Goal: Transaction & Acquisition: Purchase product/service

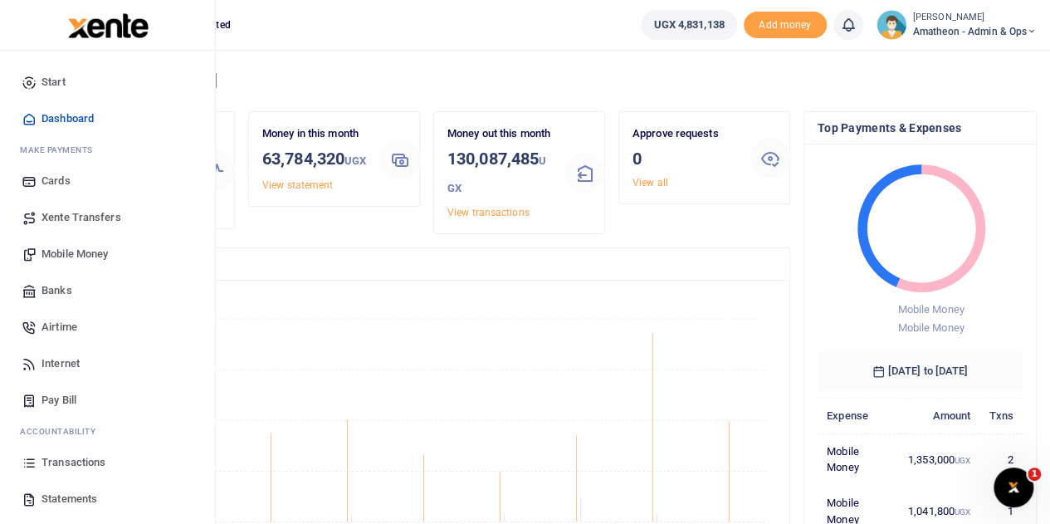
click at [66, 251] on span "Mobile Money" at bounding box center [74, 254] width 66 height 17
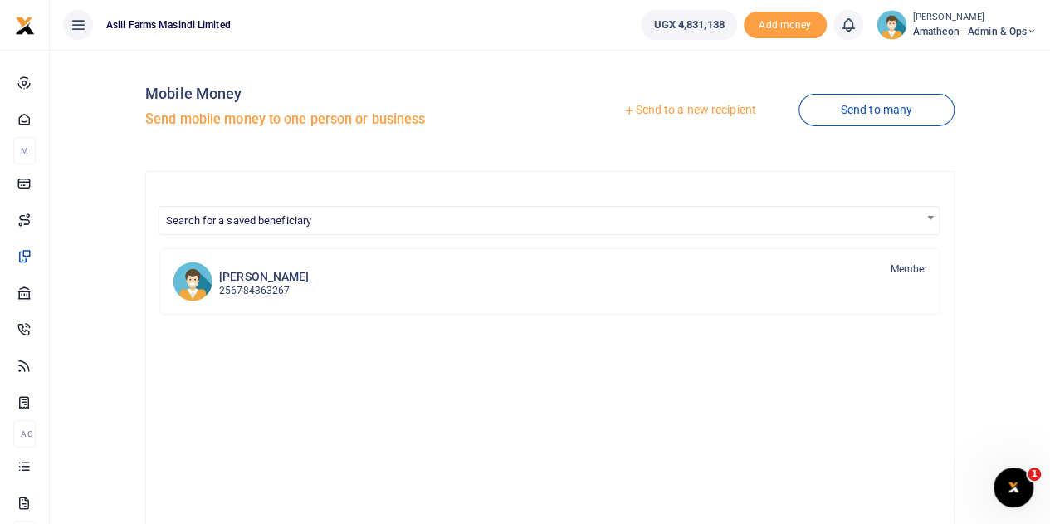
click at [667, 107] on link "Send to a new recipient" at bounding box center [689, 110] width 217 height 30
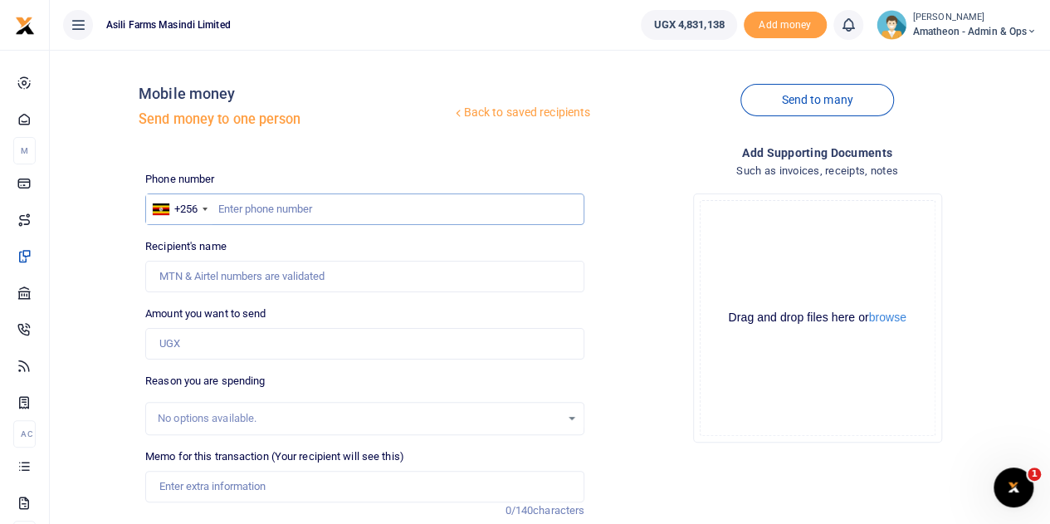
click at [266, 211] on input "text" at bounding box center [364, 209] width 439 height 32
paste input "782369360"
type input "782369360"
type input "Kaaki Musa"
type input "782369360"
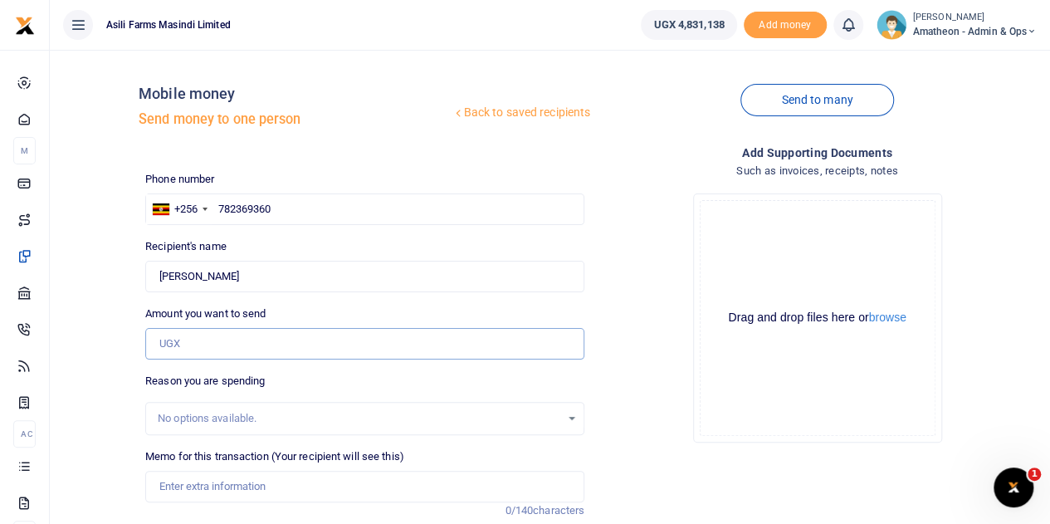
click at [207, 341] on input "Amount you want to send" at bounding box center [364, 344] width 439 height 32
type input "900,000"
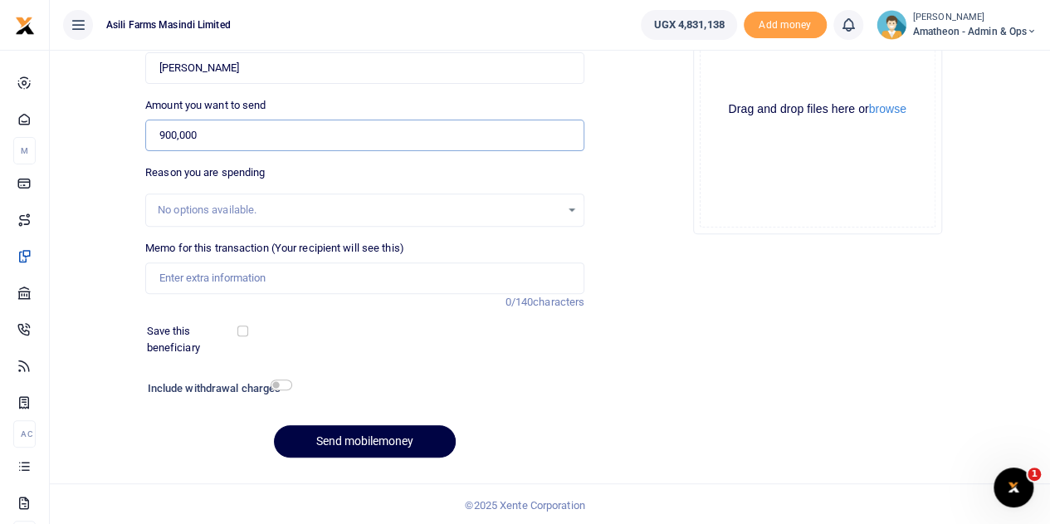
scroll to position [209, 0]
click at [183, 272] on input "Memo for this transaction (Your recipient will see this)" at bounding box center [364, 277] width 439 height 32
paste input "Transporting 12mt of soya from kigumba to Amatheon"
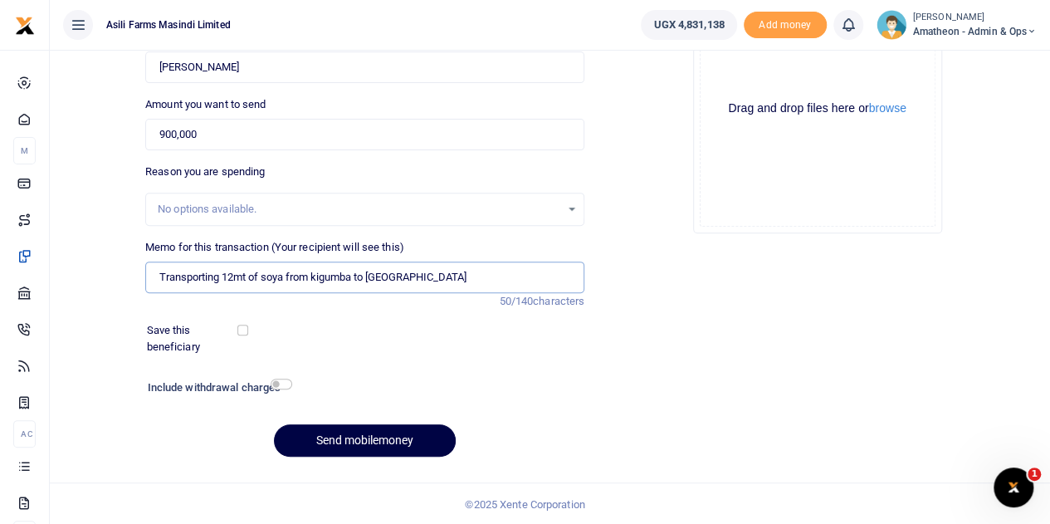
type input "Transporting 12mt of soya from kigumba to Amatheon"
click at [890, 105] on button "browse" at bounding box center [887, 108] width 37 height 12
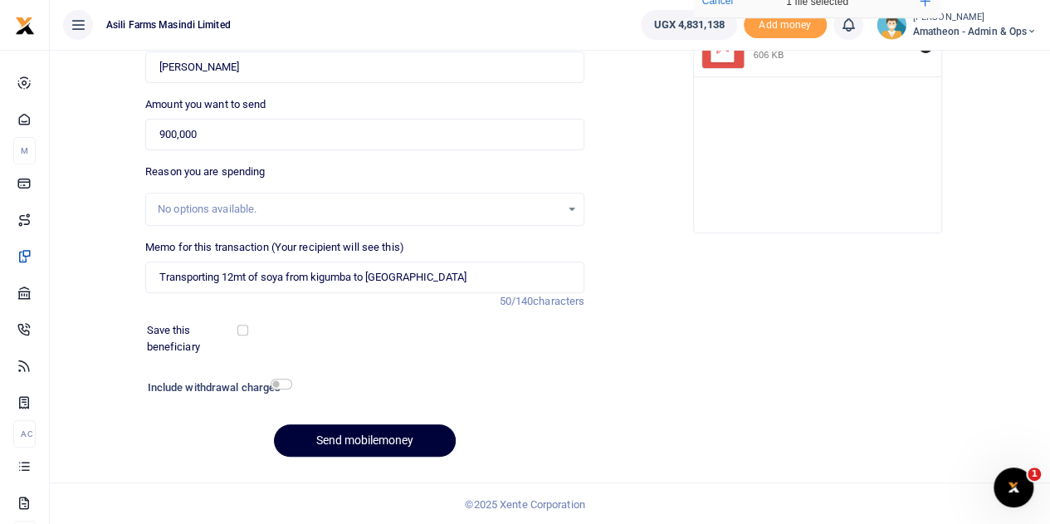
click at [357, 436] on button "Send mobilemoney" at bounding box center [365, 440] width 182 height 32
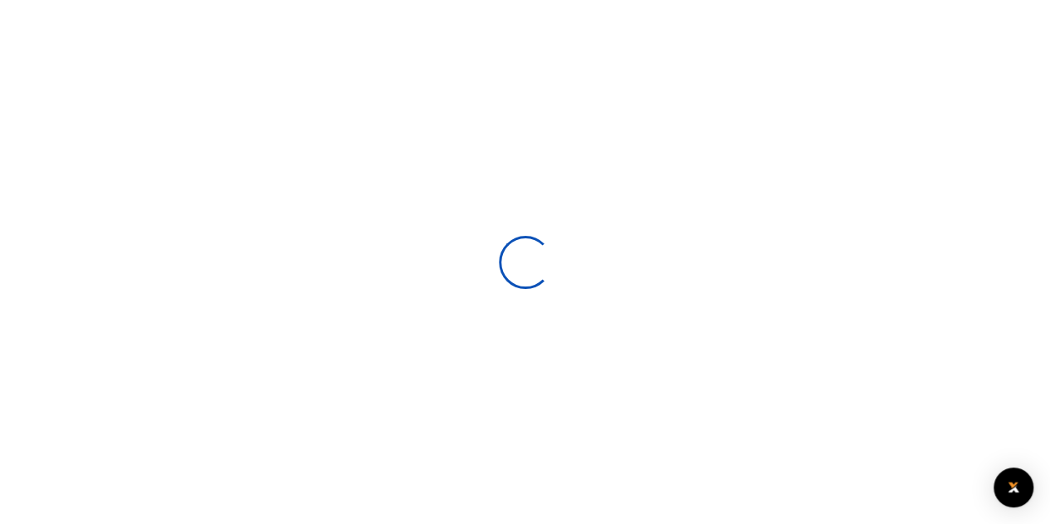
select select
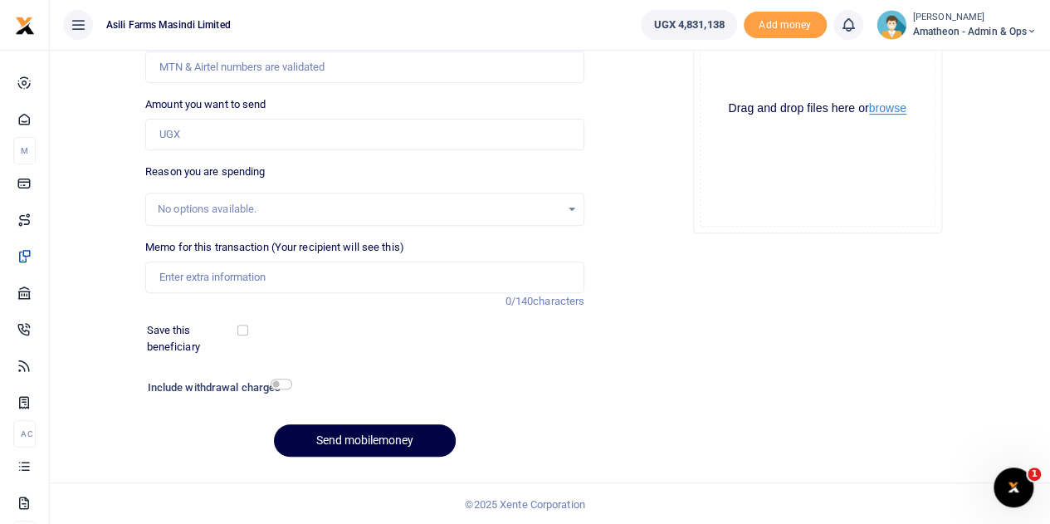
click at [886, 105] on button "browse" at bounding box center [887, 108] width 37 height 12
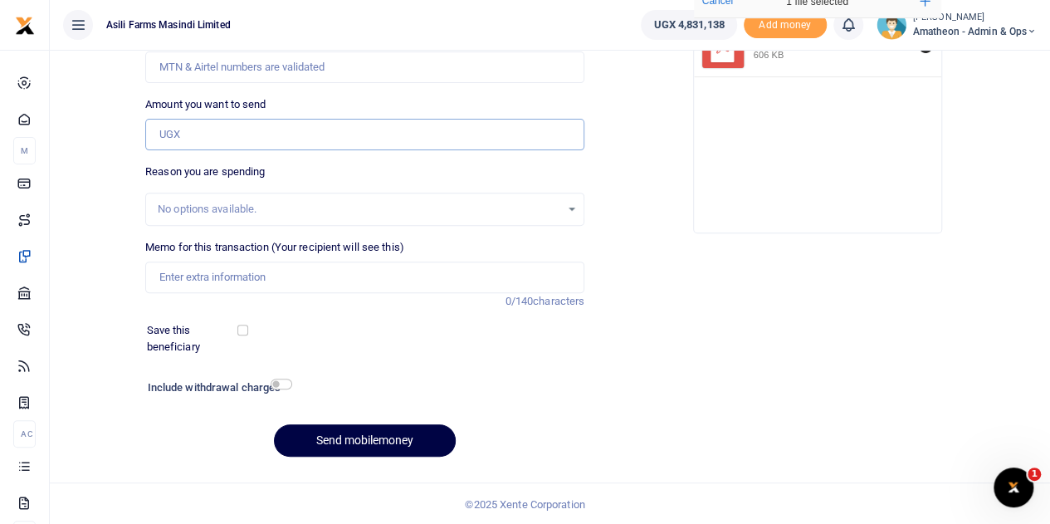
click at [231, 134] on input "Amount you want to send" at bounding box center [364, 135] width 439 height 32
type input "900,000"
click at [183, 277] on input "Memo for this transaction (Your recipient will see this)" at bounding box center [364, 277] width 439 height 32
paste input "transporting chemicals and soya seed from kigumba and to Amatheon"
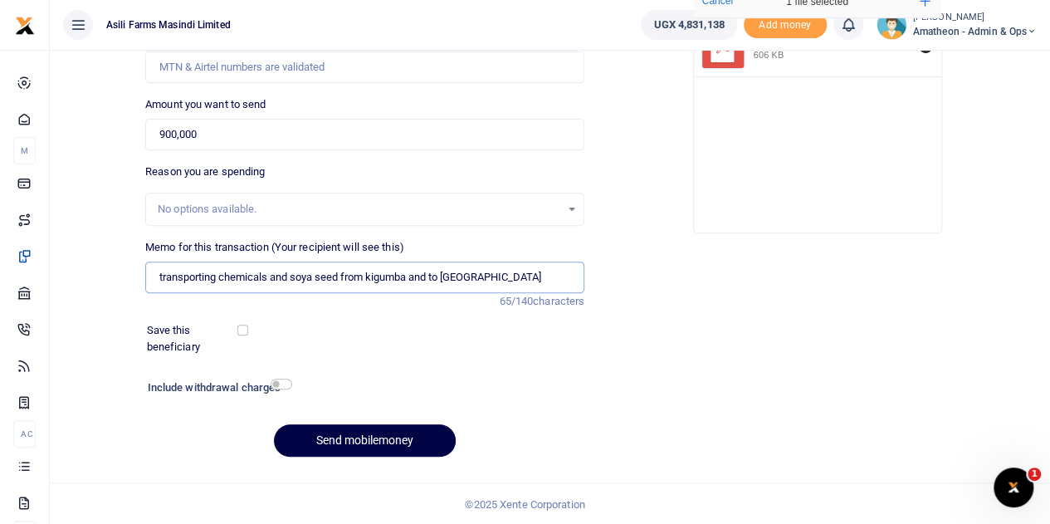
click at [163, 277] on input "transporting chemicals and soya seed from kigumba and to Amatheon" at bounding box center [364, 277] width 439 height 32
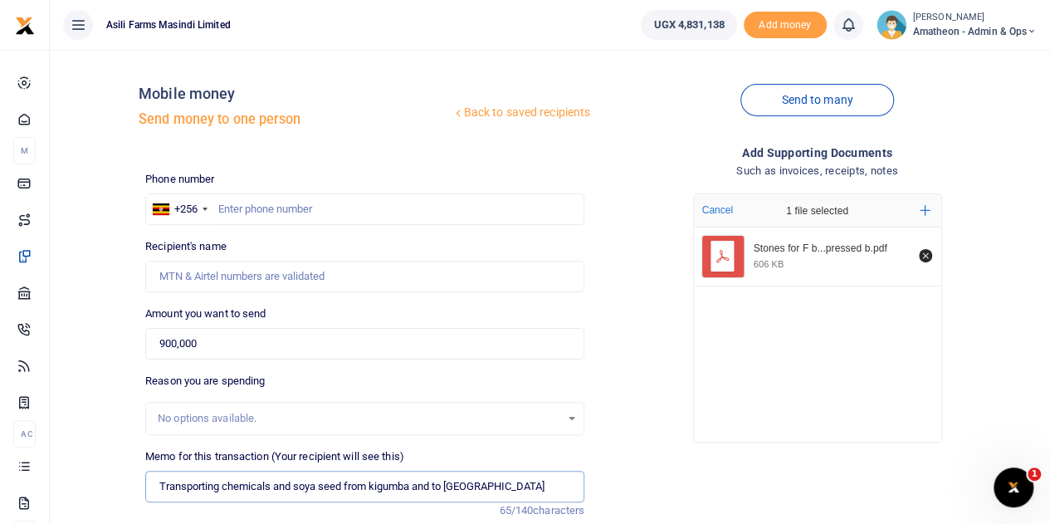
type input "Transporting chemicals and soya seed from kigumba and to Amatheon"
click at [257, 207] on input "text" at bounding box center [364, 209] width 439 height 32
paste input "786001844"
type input "786001844"
type input "John Mugisha"
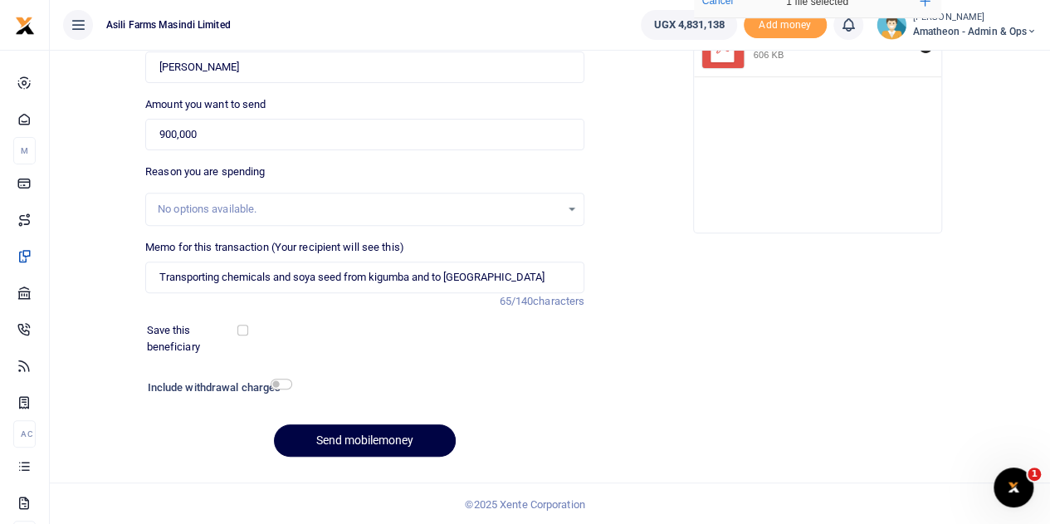
scroll to position [209, 0]
type input "786001844"
click at [370, 434] on button "Send mobilemoney" at bounding box center [365, 440] width 182 height 32
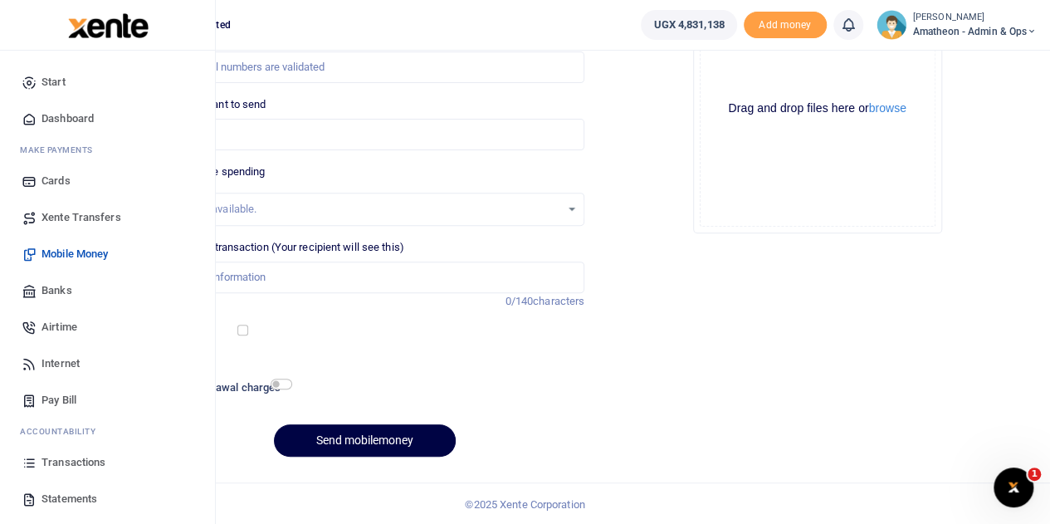
click at [58, 460] on span "Transactions" at bounding box center [73, 462] width 64 height 17
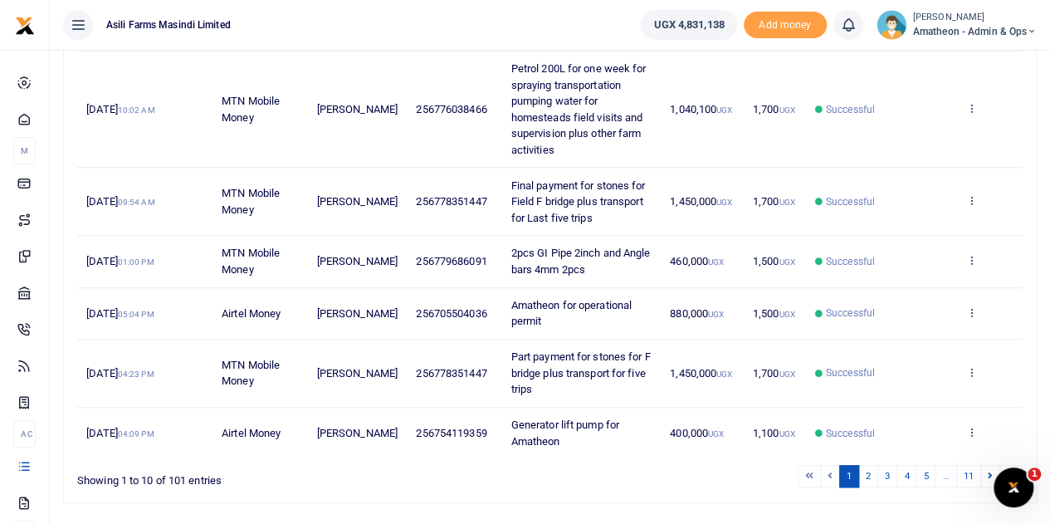
scroll to position [526, 0]
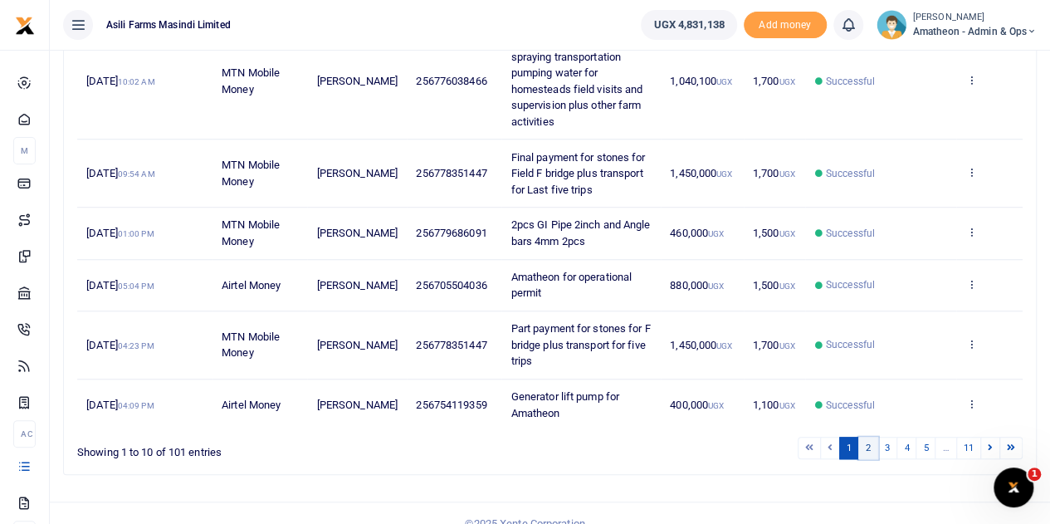
click at [871, 436] on link "2" at bounding box center [868, 447] width 20 height 22
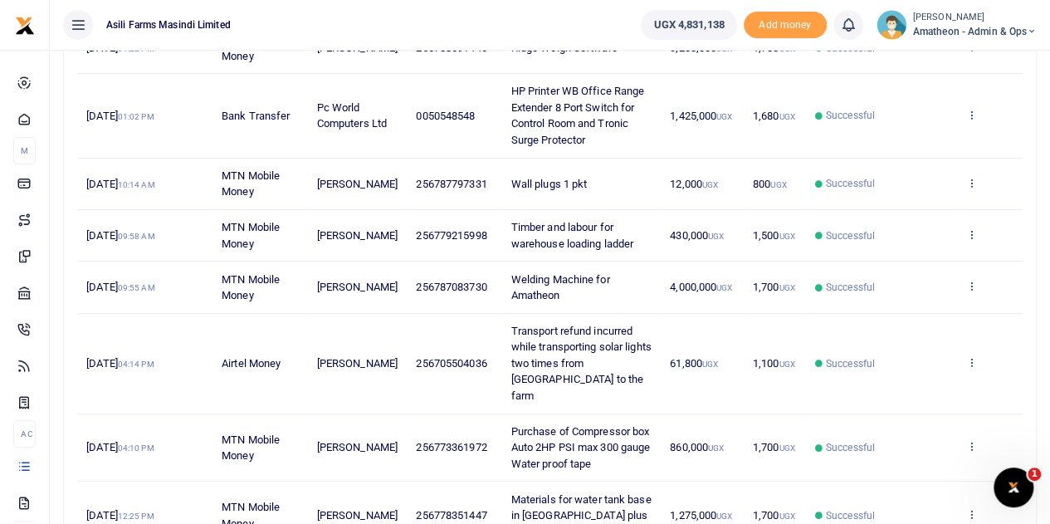
scroll to position [542, 0]
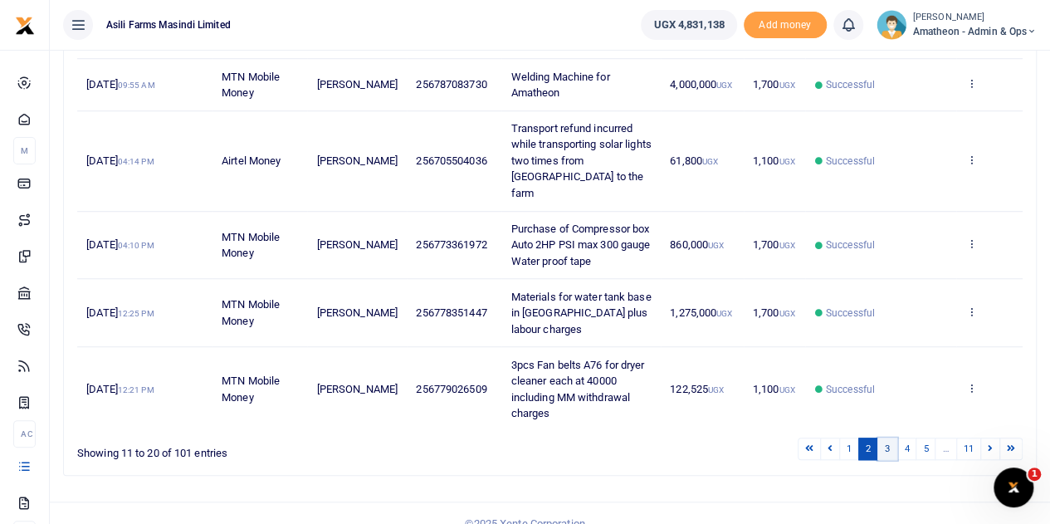
click at [888, 437] on link "3" at bounding box center [887, 448] width 20 height 22
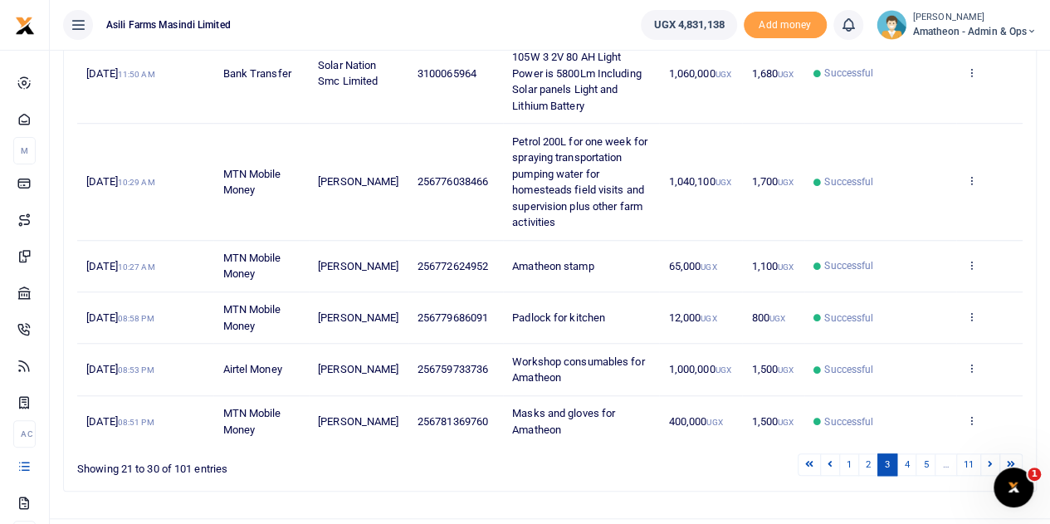
scroll to position [574, 0]
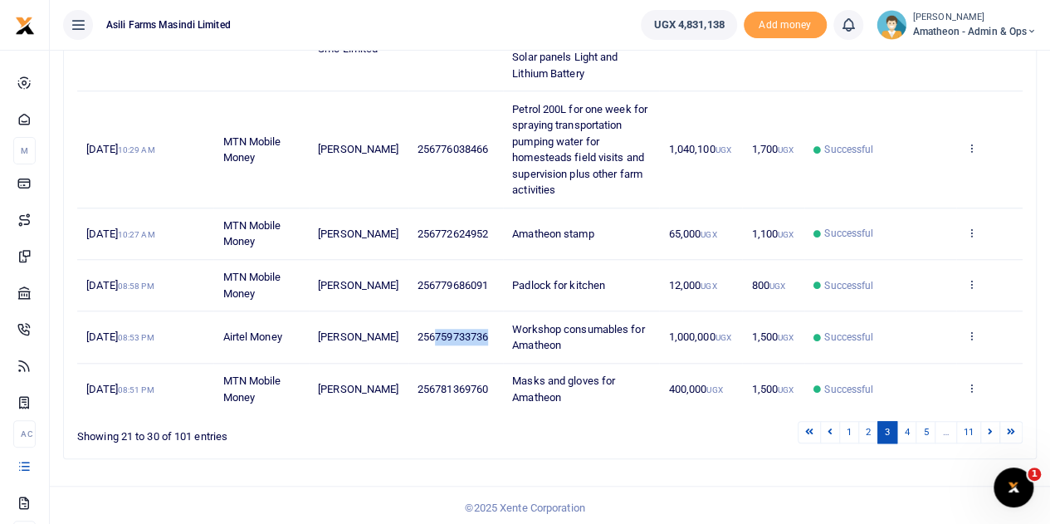
drag, startPoint x: 476, startPoint y: 333, endPoint x: 422, endPoint y: 337, distance: 54.1
click at [422, 337] on span "256759733736" at bounding box center [452, 336] width 71 height 12
copy span "759733736"
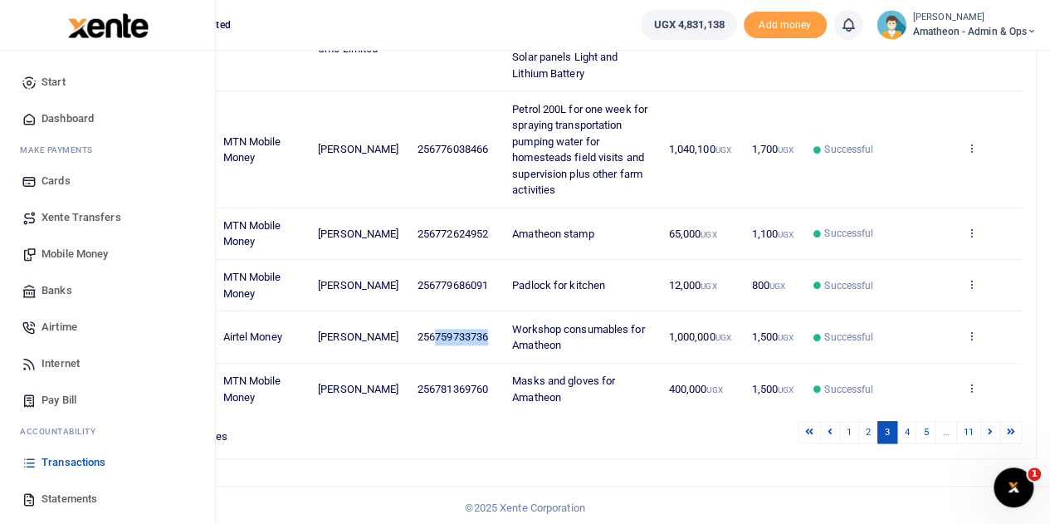
click at [64, 252] on span "Mobile Money" at bounding box center [74, 254] width 66 height 17
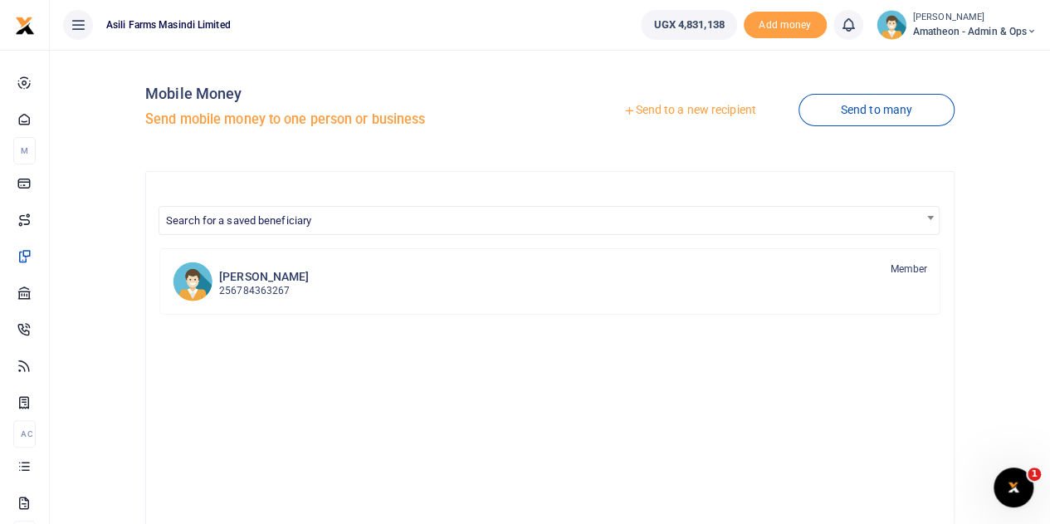
click at [667, 109] on link "Send to a new recipient" at bounding box center [689, 110] width 217 height 30
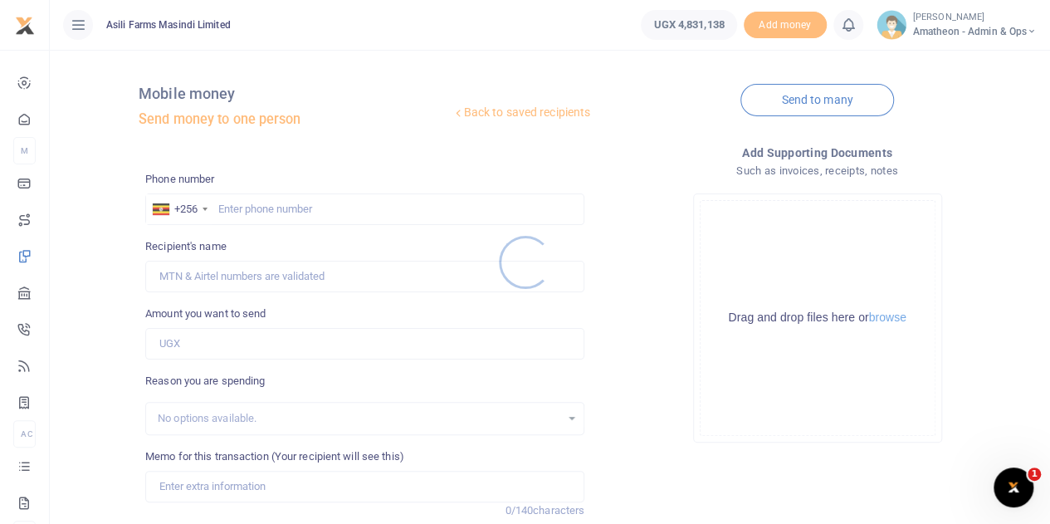
click at [891, 321] on div at bounding box center [525, 262] width 1050 height 524
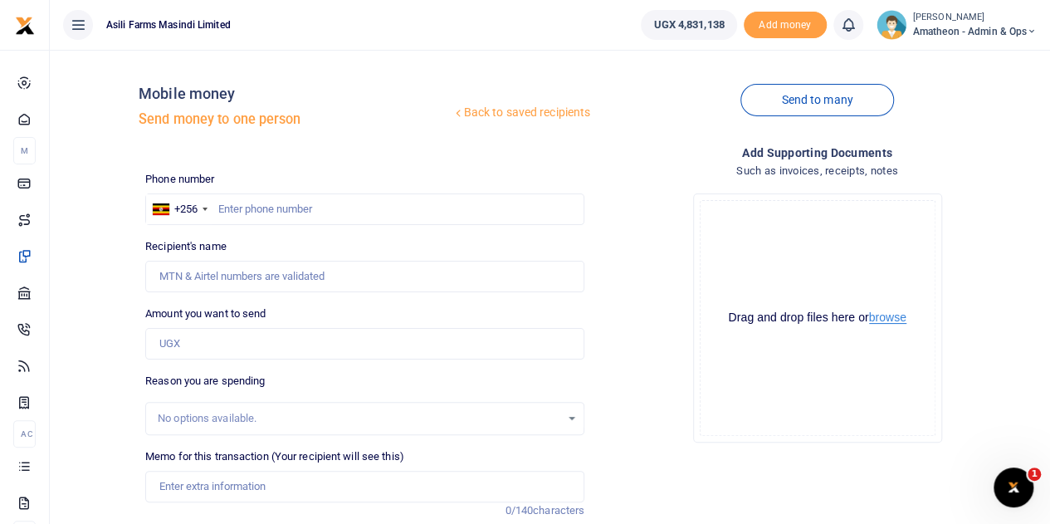
click at [890, 319] on button "browse" at bounding box center [887, 317] width 37 height 12
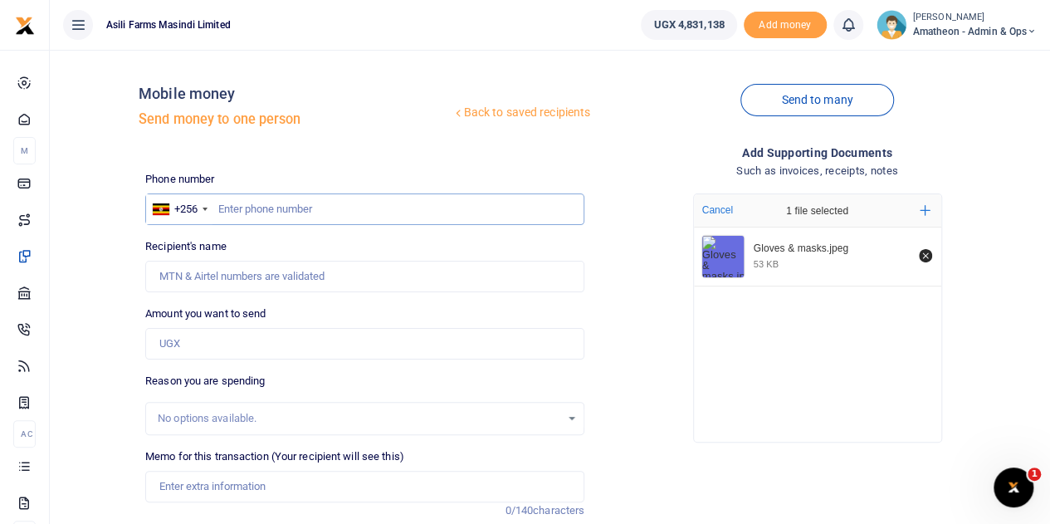
click at [279, 210] on input "text" at bounding box center [364, 209] width 439 height 32
paste input "759733736"
type input "759733736"
click at [232, 341] on input "Amount you want to send" at bounding box center [364, 344] width 439 height 32
type input "[PERSON_NAME]"
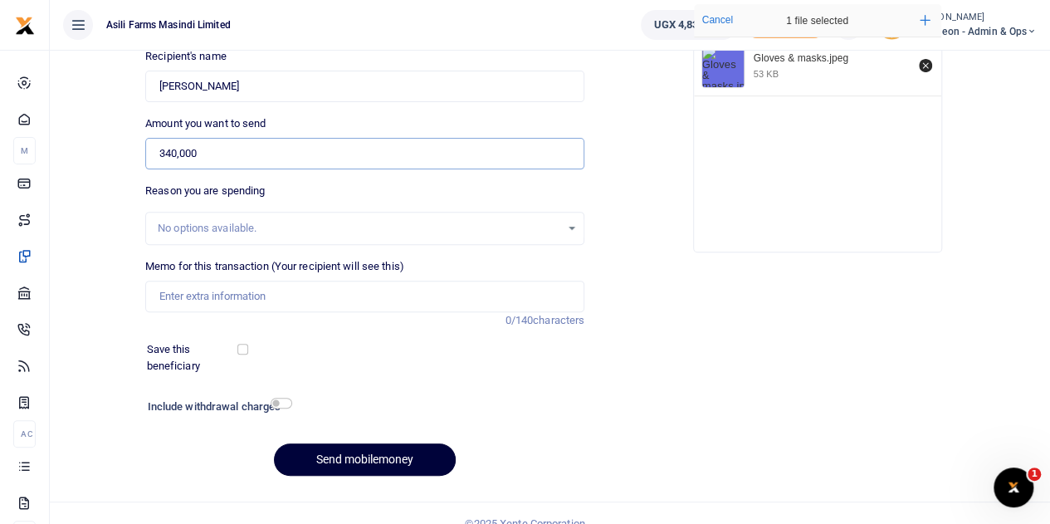
scroll to position [209, 0]
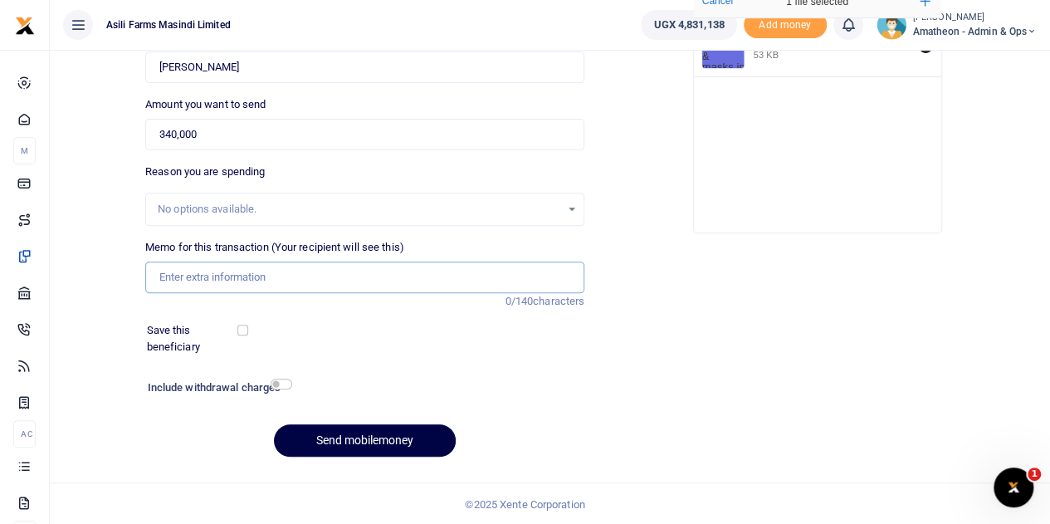
click at [202, 271] on input "Memo for this transaction (Your recipient will see this)" at bounding box center [364, 277] width 439 height 32
drag, startPoint x: 203, startPoint y: 133, endPoint x: 149, endPoint y: 139, distance: 54.2
click at [149, 139] on input "340,000" at bounding box center [364, 135] width 439 height 32
type input "1,000,000"
click at [183, 275] on input "Memo for this transaction (Your recipient will see this)" at bounding box center [364, 277] width 439 height 32
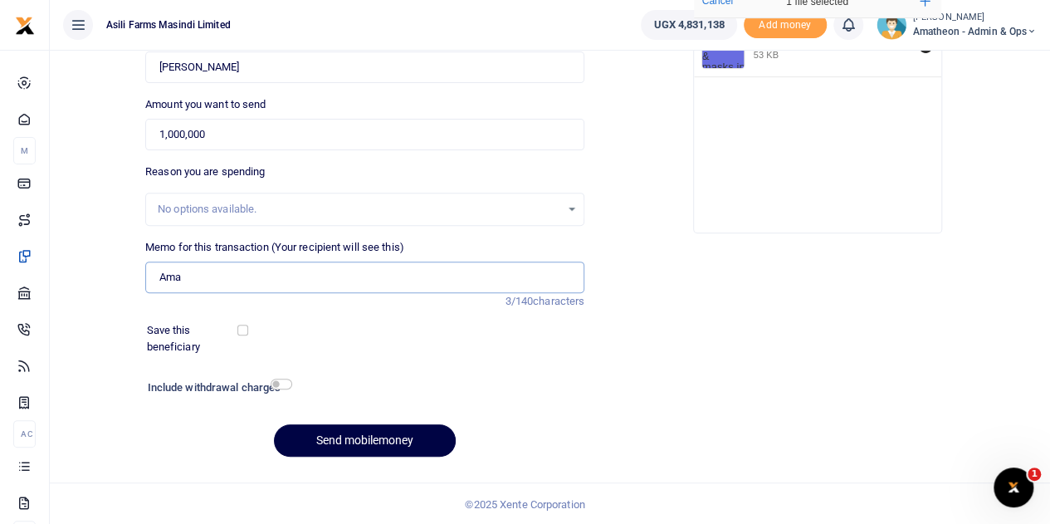
type input "Amatheon consumables WD 40 Araldite Silicon superglue Cello tape Zip tiles and …"
click at [360, 437] on button "Send mobilemoney" at bounding box center [365, 440] width 182 height 32
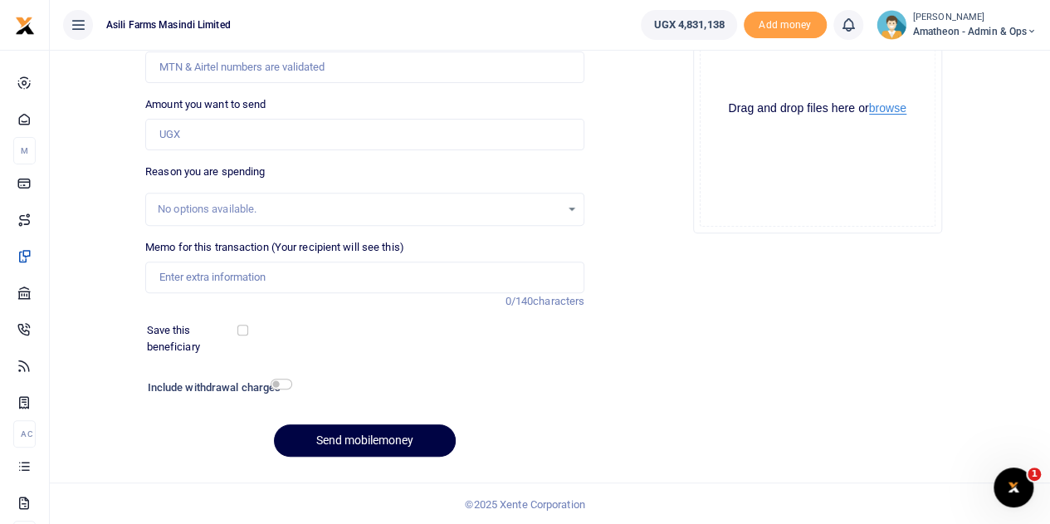
click at [888, 109] on button "browse" at bounding box center [887, 108] width 37 height 12
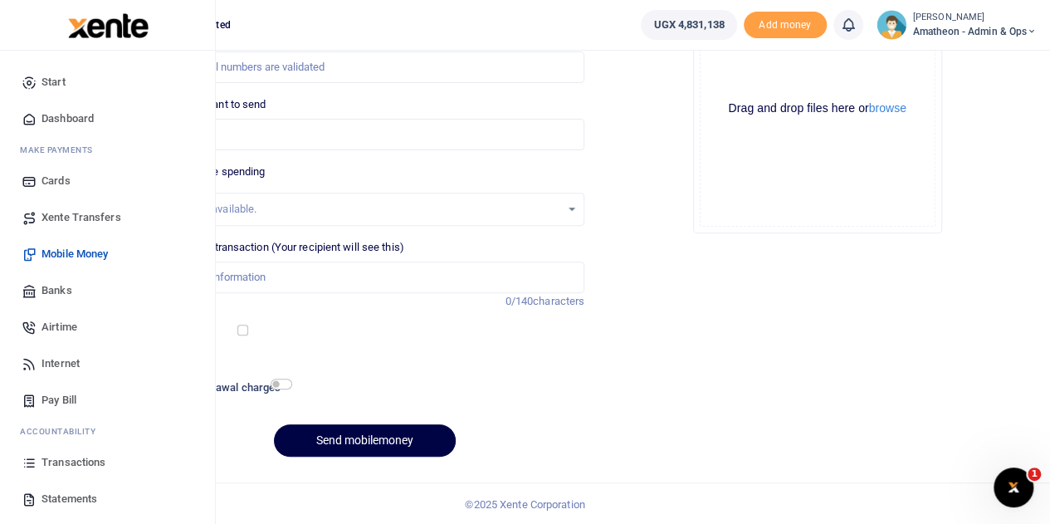
click at [31, 461] on icon at bounding box center [29, 462] width 15 height 15
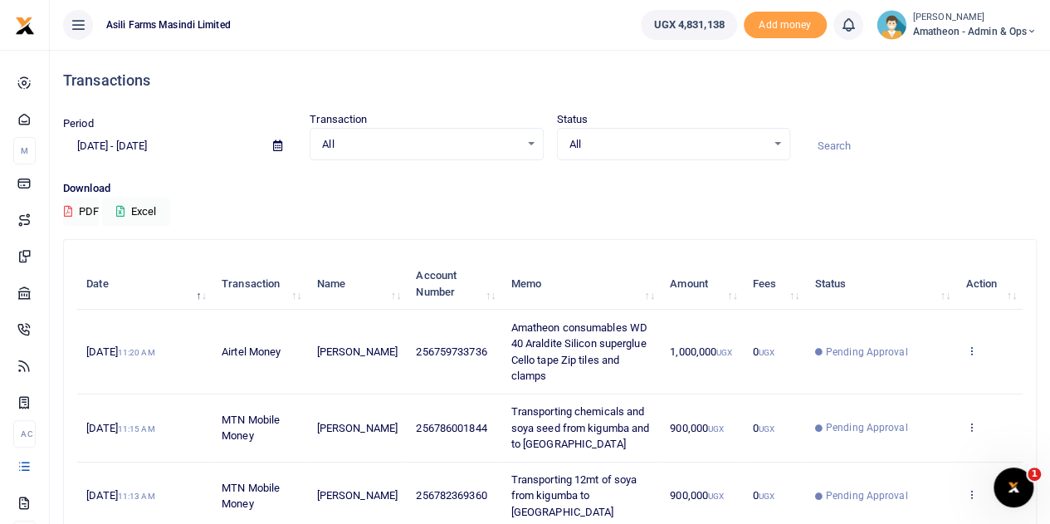
click at [973, 349] on icon at bounding box center [970, 350] width 11 height 12
click at [914, 373] on link "View details" at bounding box center [910, 378] width 131 height 23
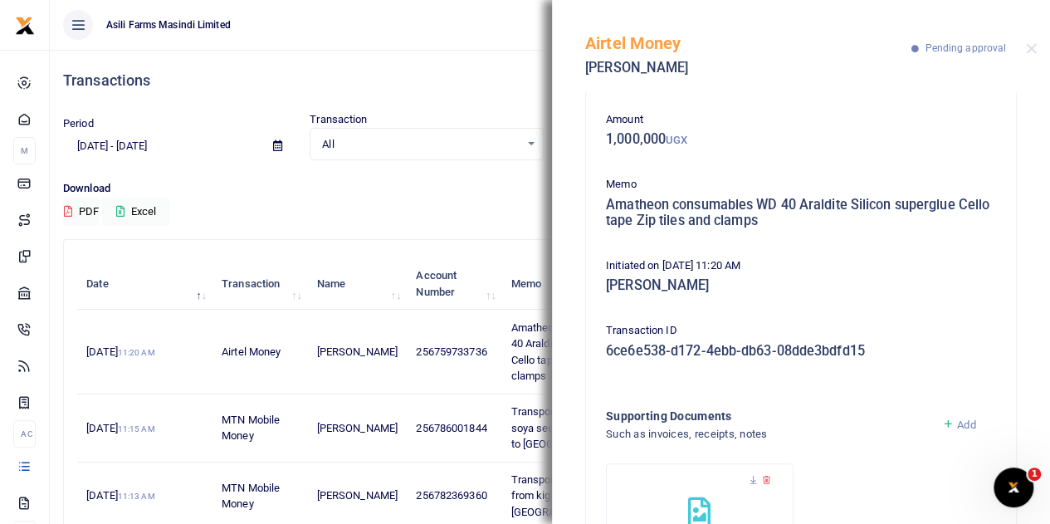
scroll to position [193, 0]
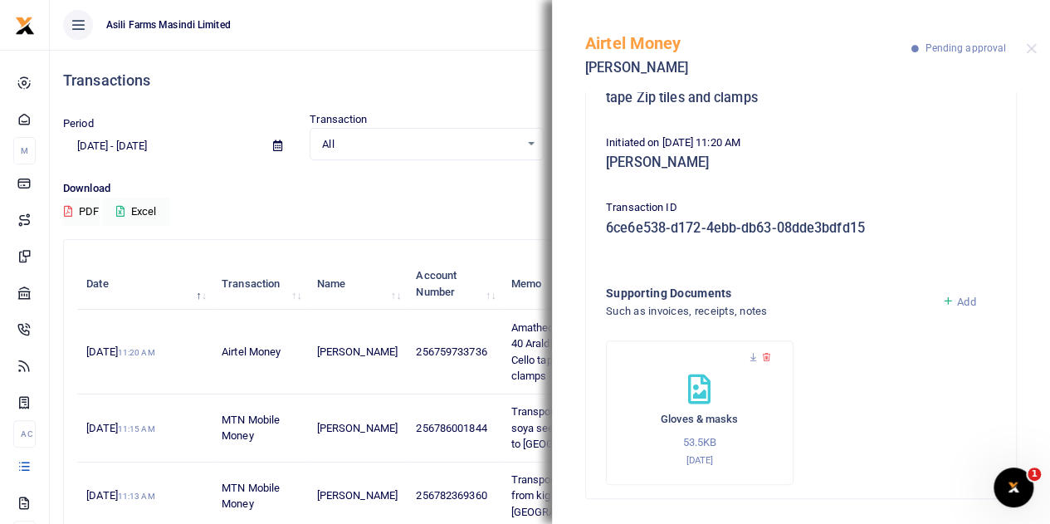
click at [765, 354] on icon at bounding box center [766, 357] width 11 height 11
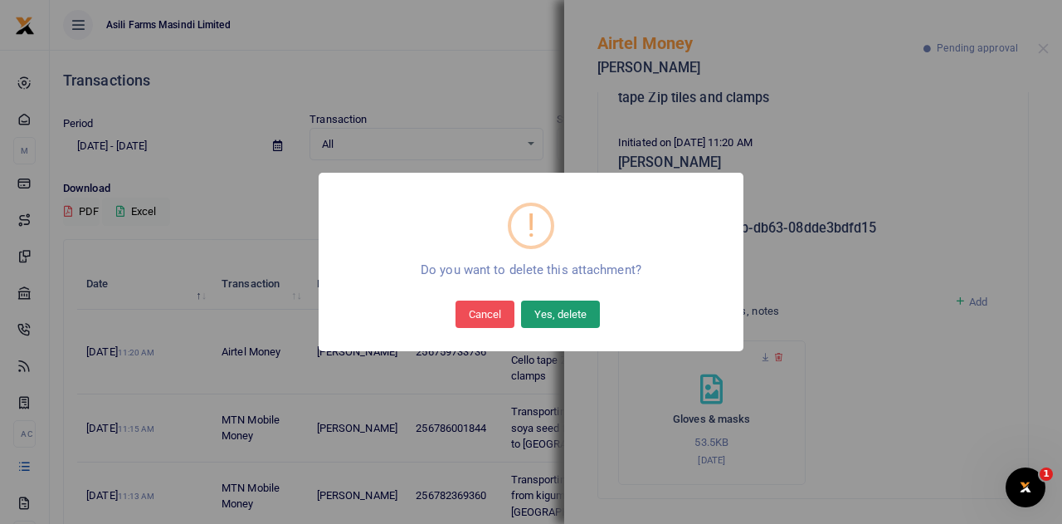
click at [564, 312] on button "Yes, delete" at bounding box center [560, 313] width 79 height 27
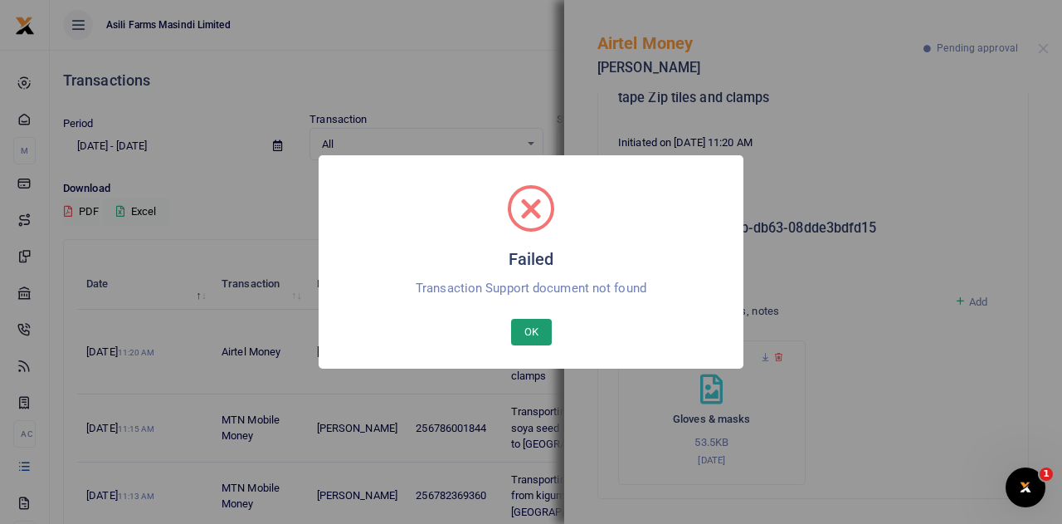
click at [533, 328] on button "OK" at bounding box center [531, 332] width 41 height 27
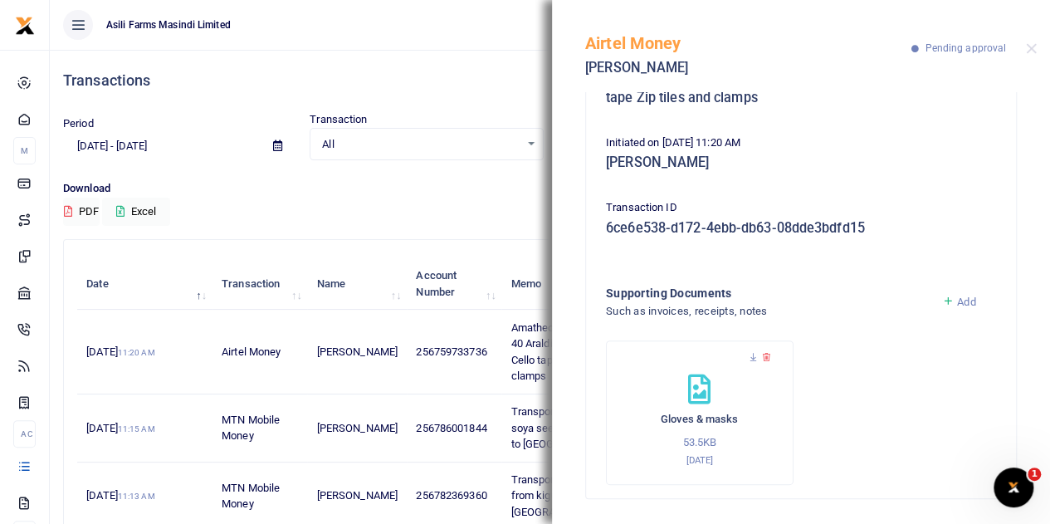
click at [943, 299] on icon at bounding box center [948, 301] width 12 height 15
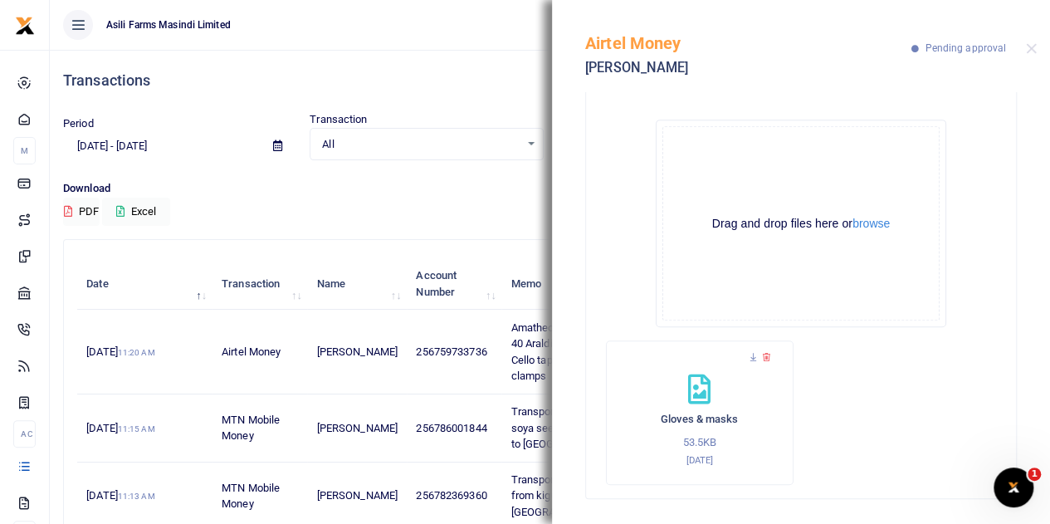
scroll to position [446, 0]
click at [866, 222] on button "browse" at bounding box center [870, 223] width 37 height 12
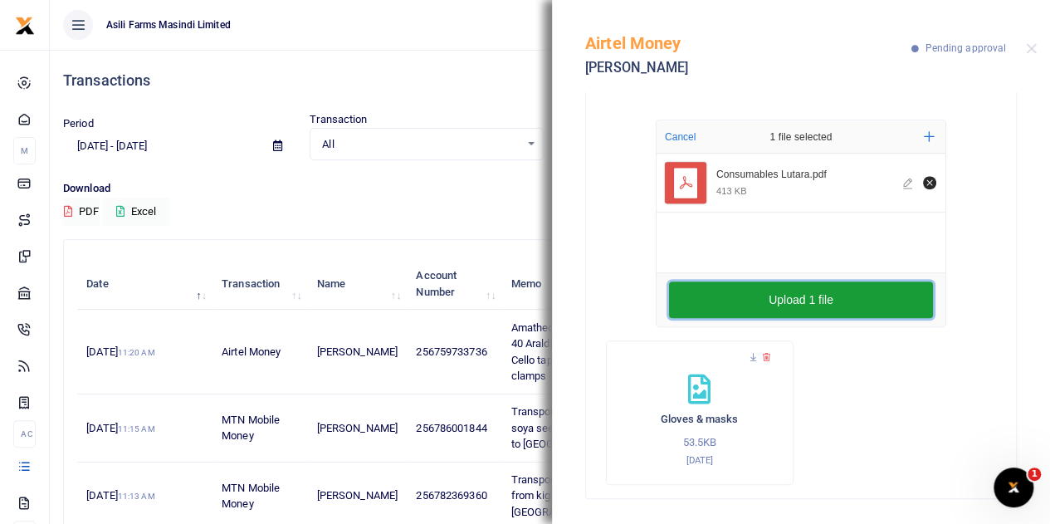
click at [780, 295] on button "Upload 1 file" at bounding box center [801, 299] width 264 height 37
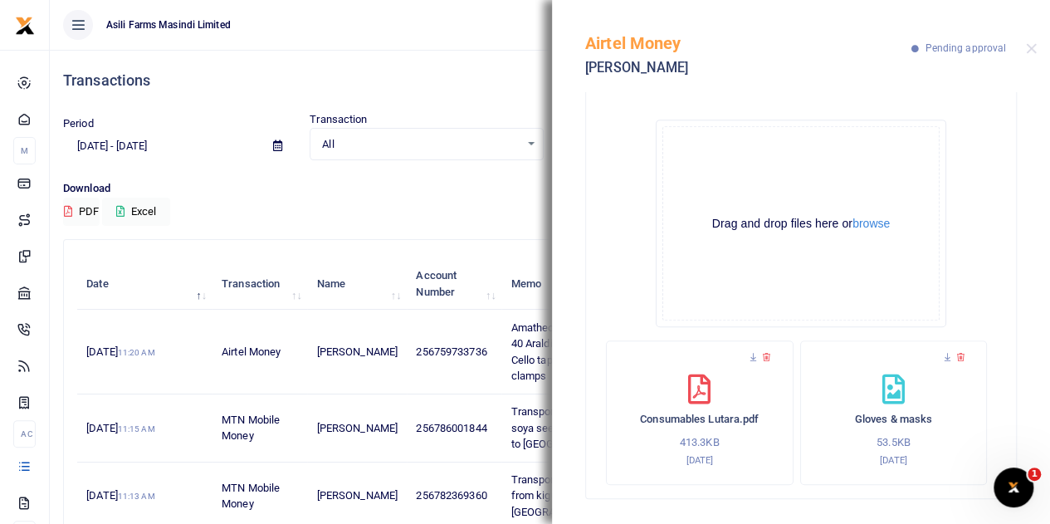
click at [956, 356] on icon at bounding box center [960, 357] width 11 height 11
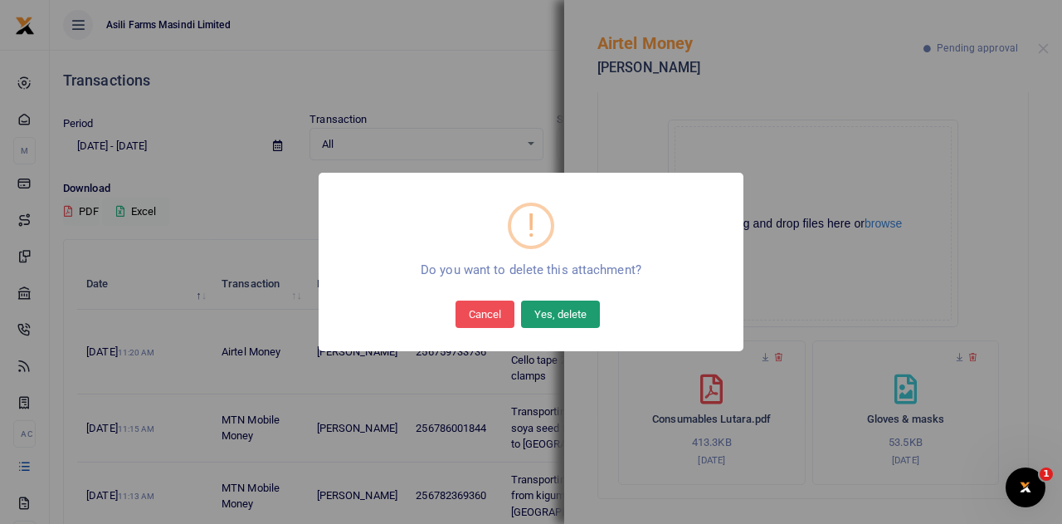
click at [564, 314] on button "Yes, delete" at bounding box center [560, 313] width 79 height 27
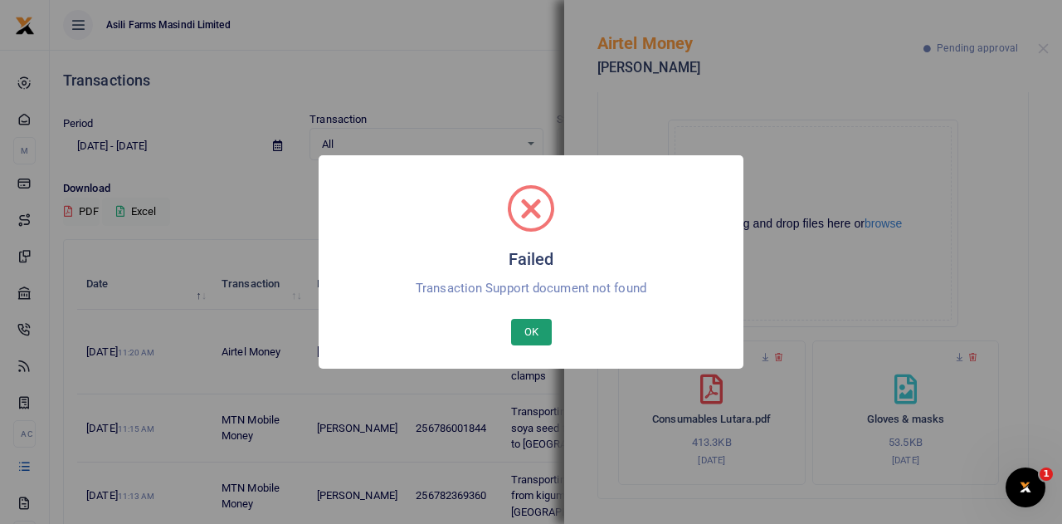
click at [534, 321] on button "OK" at bounding box center [531, 332] width 41 height 27
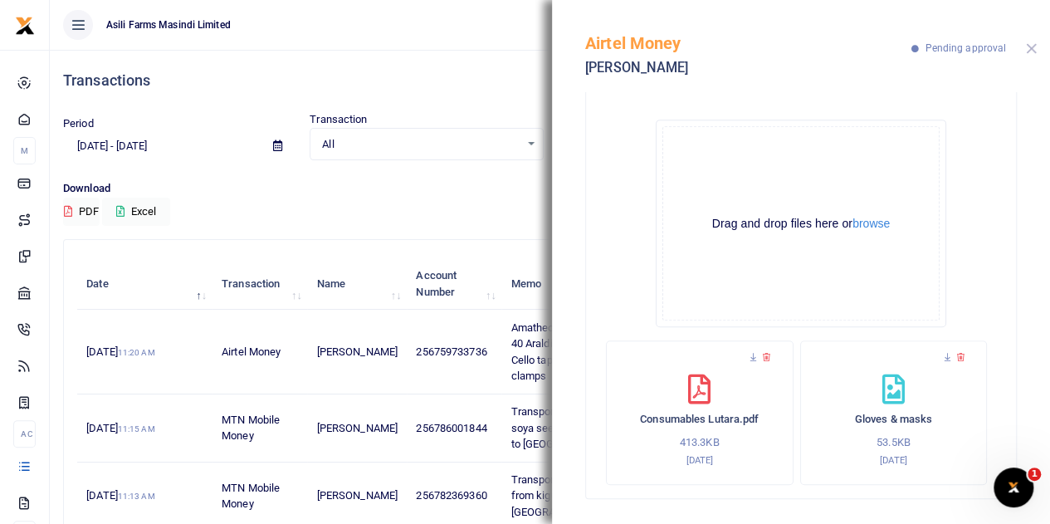
click at [1027, 51] on button "Close" at bounding box center [1031, 48] width 11 height 11
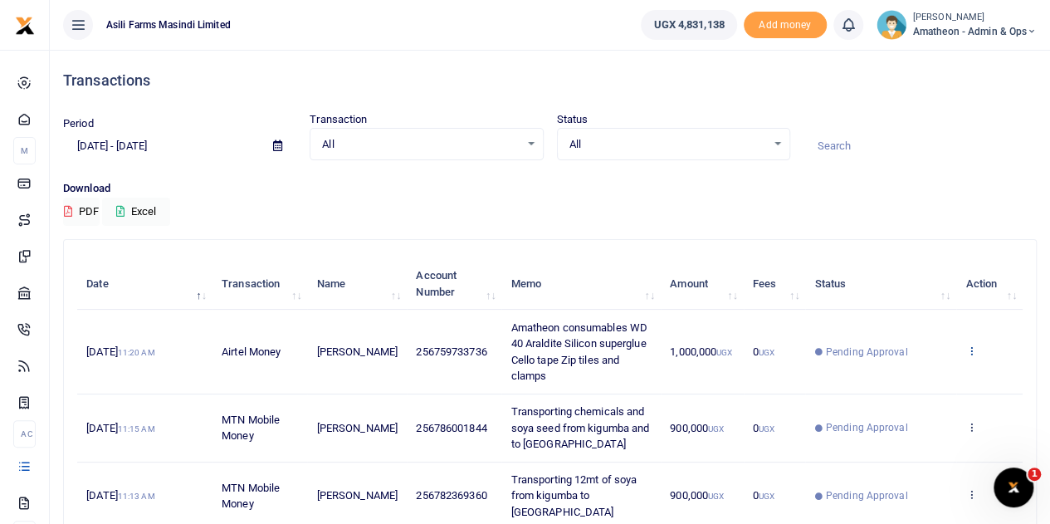
click at [968, 347] on icon at bounding box center [970, 350] width 11 height 12
click at [917, 370] on link "View details" at bounding box center [910, 378] width 131 height 23
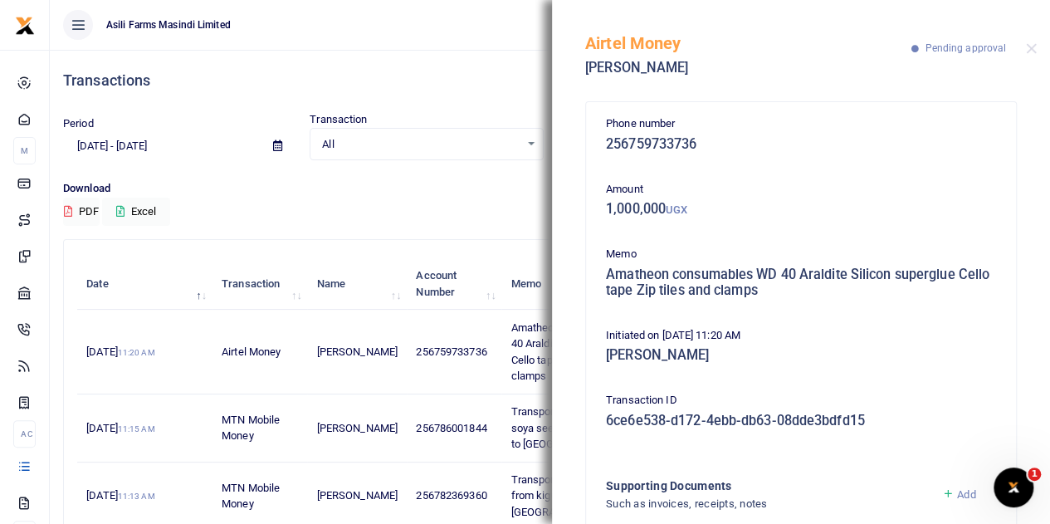
scroll to position [193, 0]
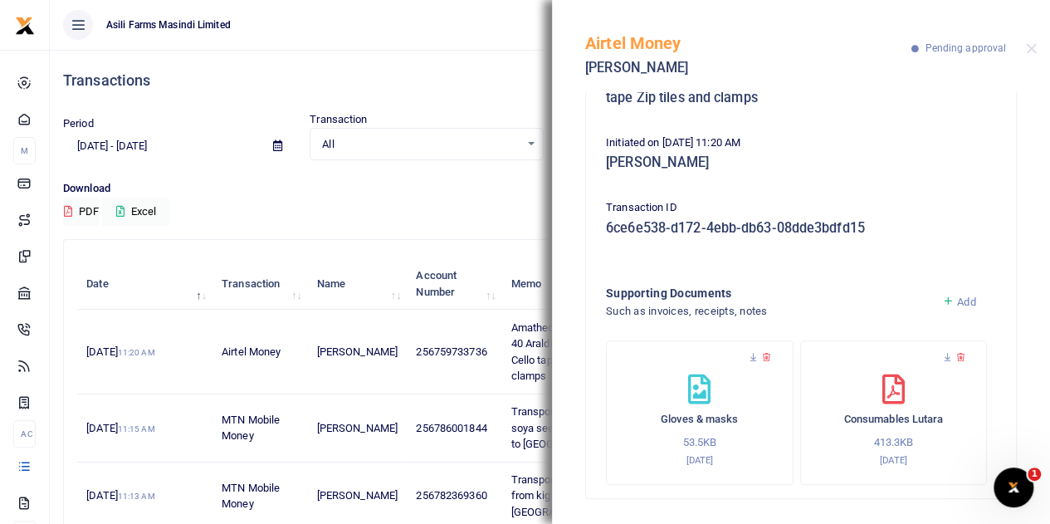
click at [767, 355] on icon at bounding box center [766, 357] width 11 height 11
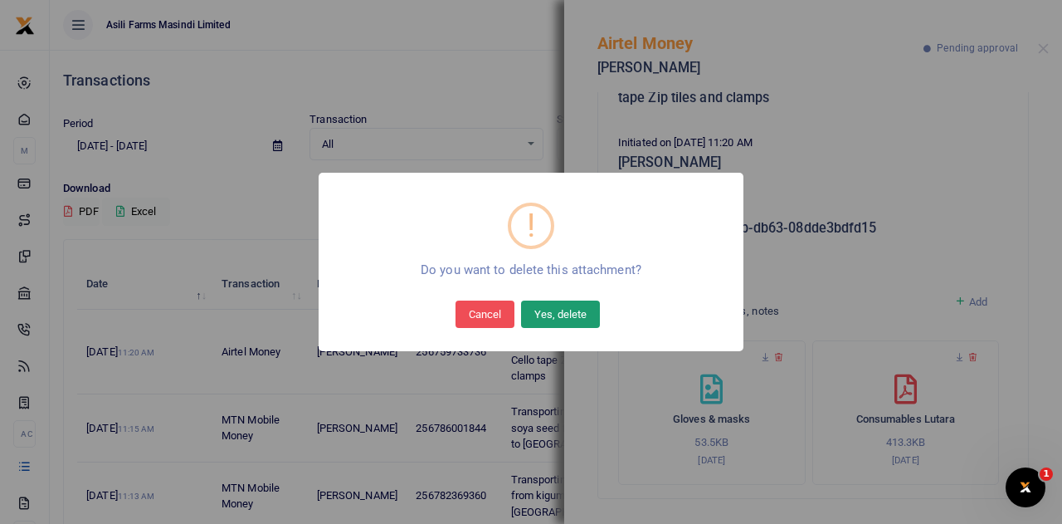
click at [547, 314] on button "Yes, delete" at bounding box center [560, 313] width 79 height 27
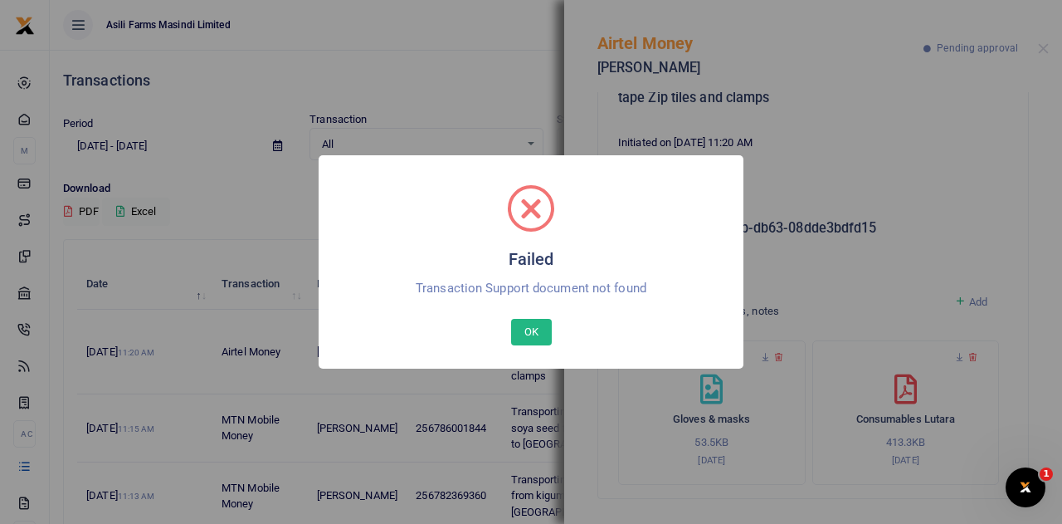
click at [533, 335] on button "OK" at bounding box center [531, 332] width 41 height 27
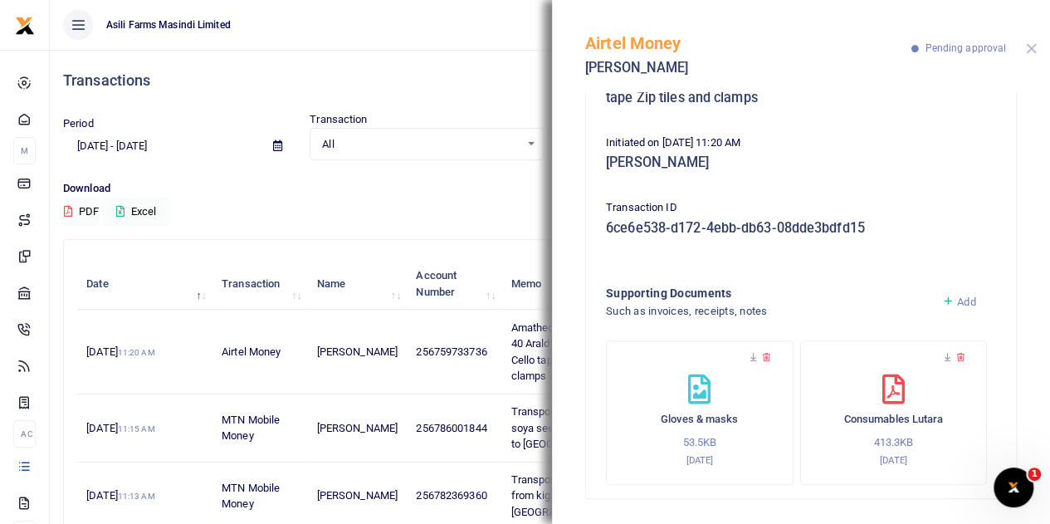
click at [1030, 47] on button "Close" at bounding box center [1031, 48] width 11 height 11
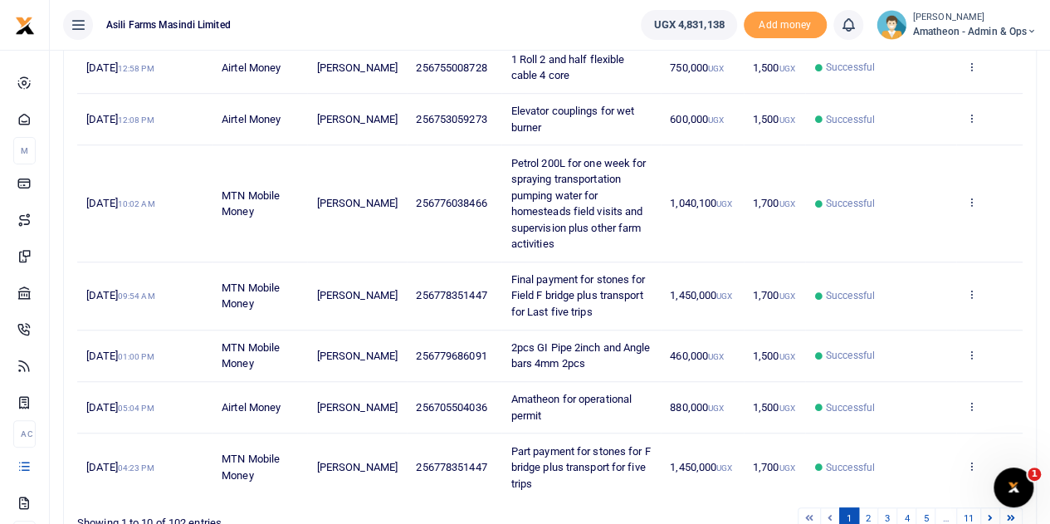
scroll to position [498, 0]
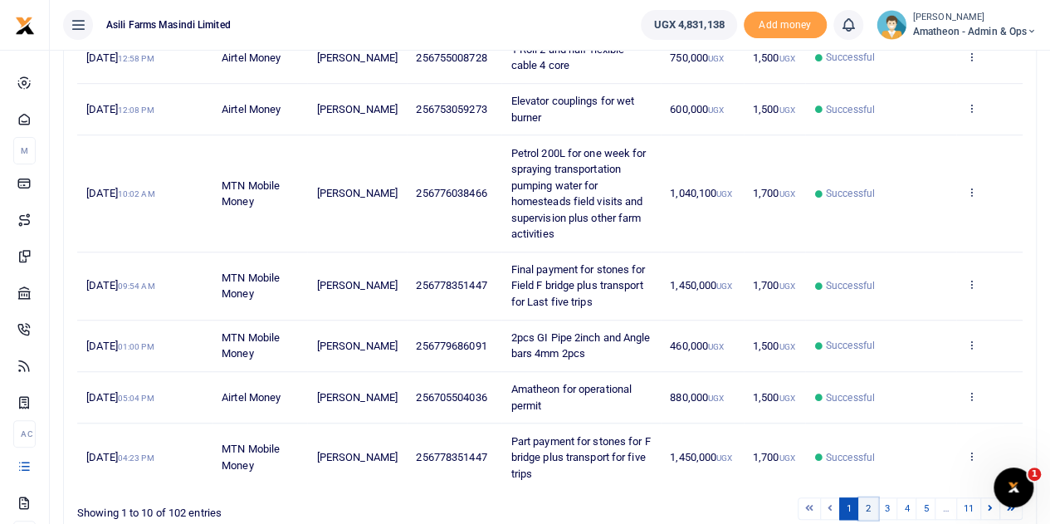
click at [874, 497] on link "2" at bounding box center [868, 508] width 20 height 22
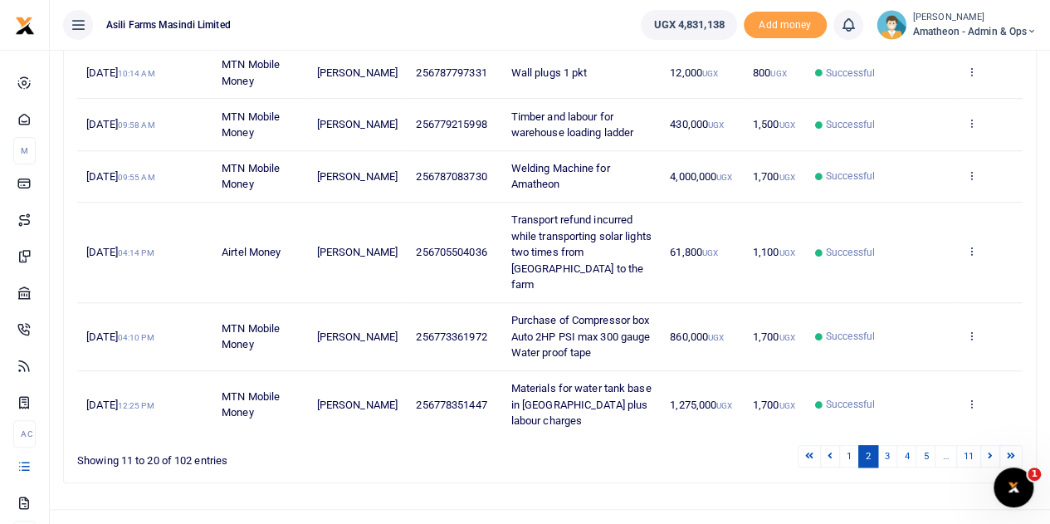
scroll to position [509, 0]
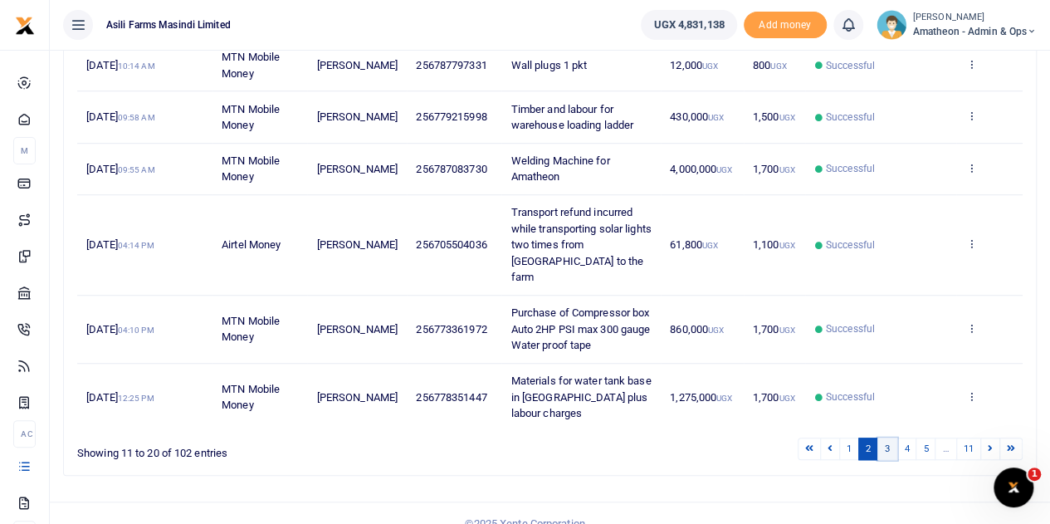
click at [886, 437] on link "3" at bounding box center [887, 448] width 20 height 22
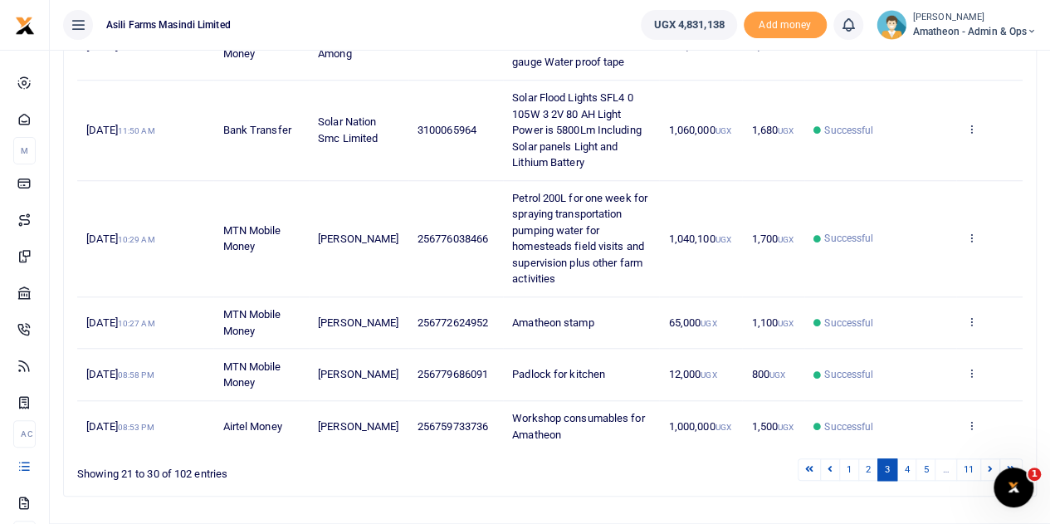
scroll to position [607, 0]
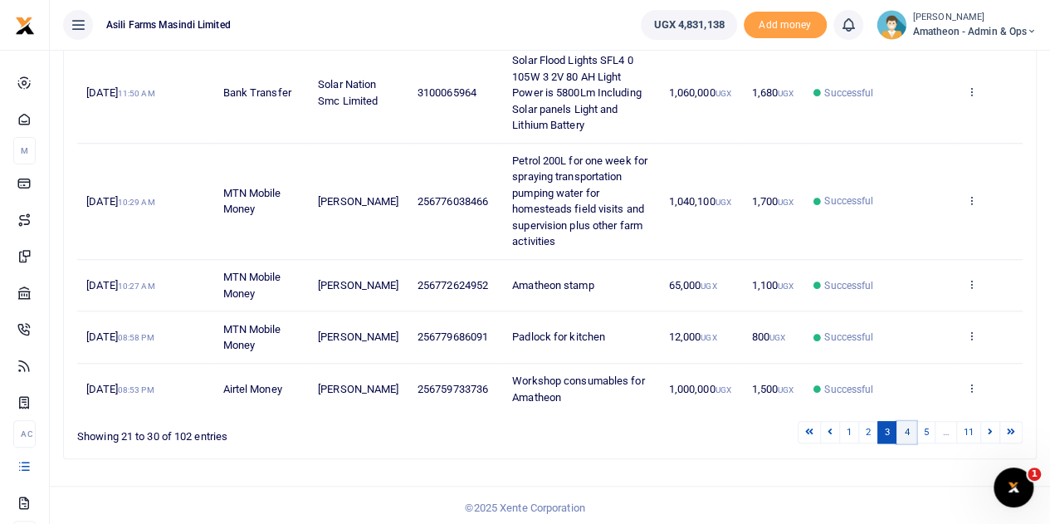
click at [914, 427] on link "4" at bounding box center [906, 432] width 20 height 22
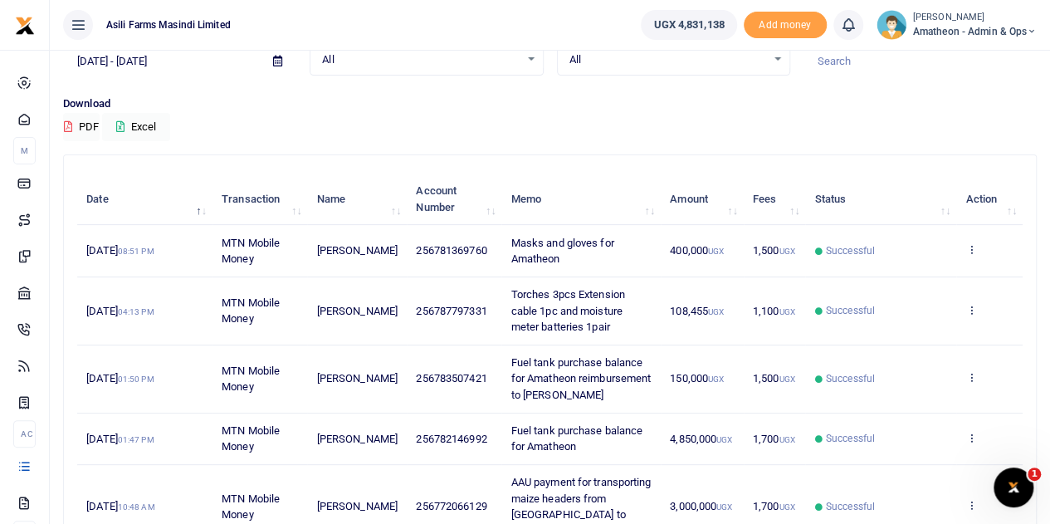
scroll to position [0, 0]
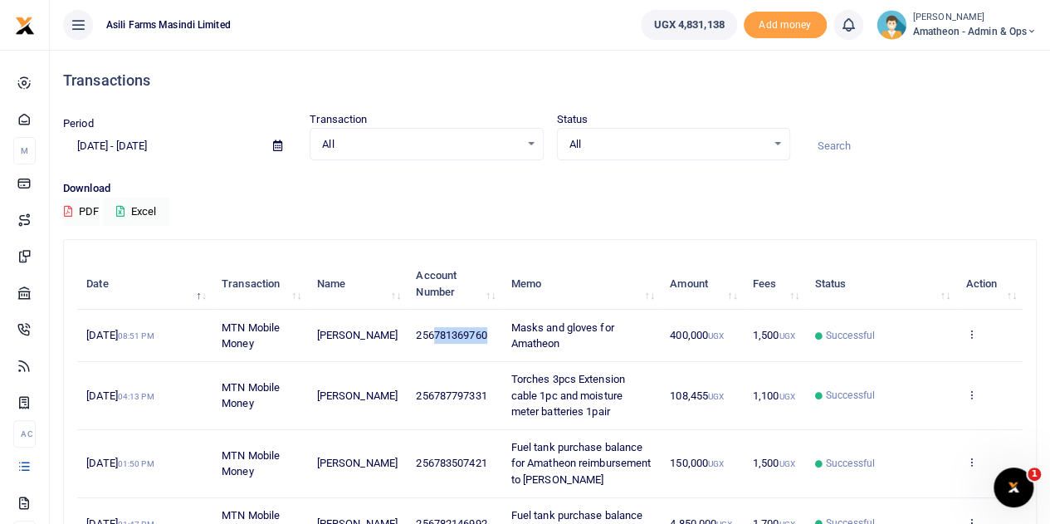
drag, startPoint x: 476, startPoint y: 334, endPoint x: 422, endPoint y: 339, distance: 55.1
click at [422, 339] on span "256781369760" at bounding box center [451, 335] width 71 height 12
copy span "781369760"
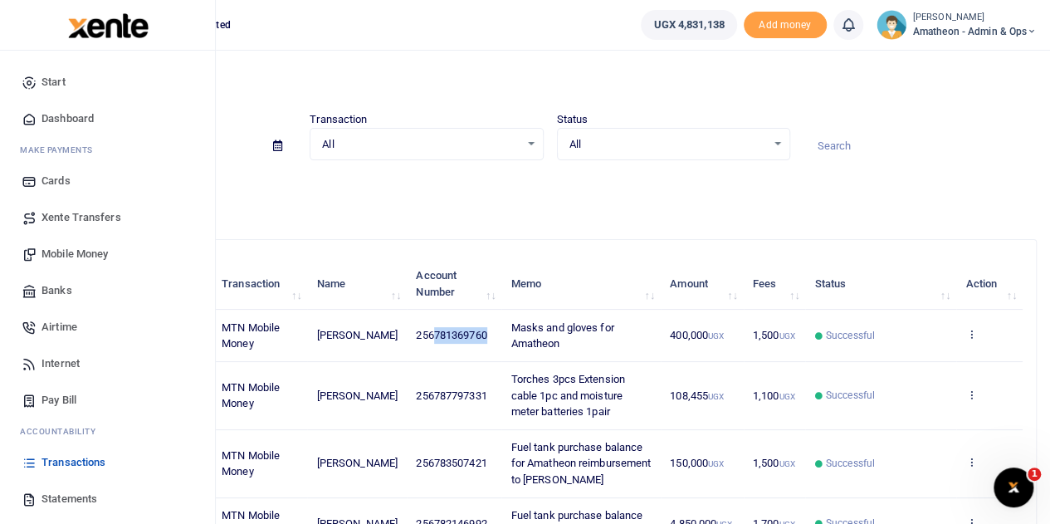
click at [60, 252] on span "Mobile Money" at bounding box center [74, 254] width 66 height 17
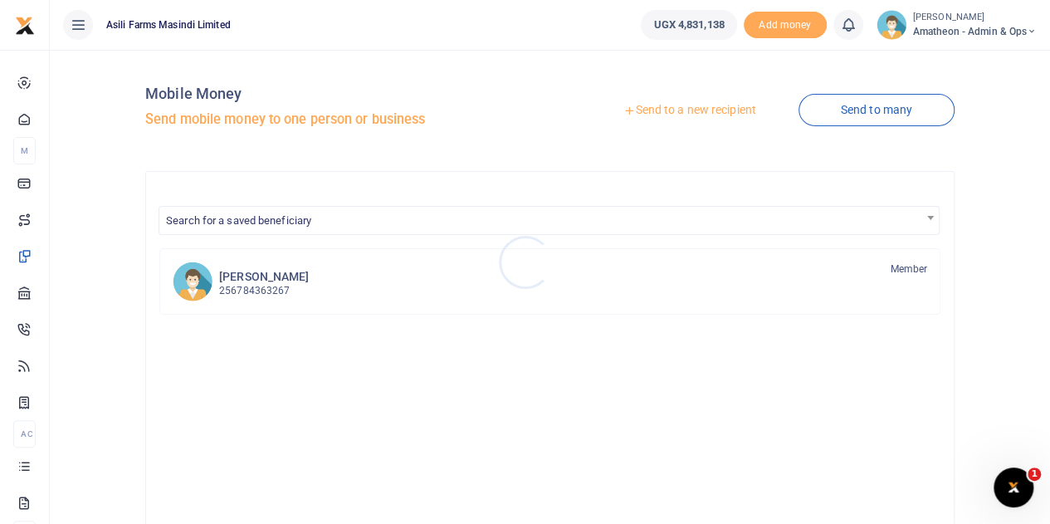
click at [696, 111] on div at bounding box center [525, 262] width 1050 height 524
click at [656, 109] on link "Send to a new recipient" at bounding box center [689, 110] width 217 height 30
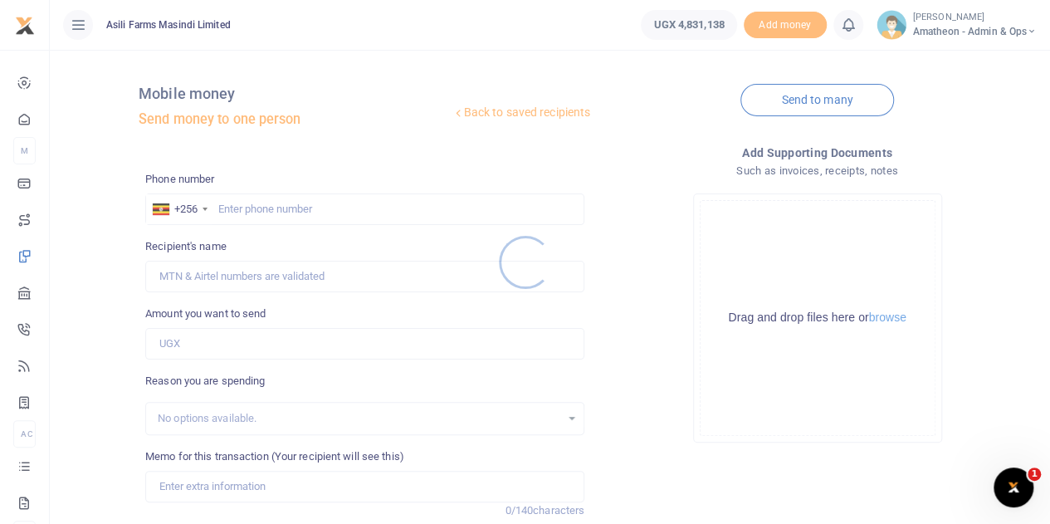
click at [889, 316] on div at bounding box center [525, 262] width 1050 height 524
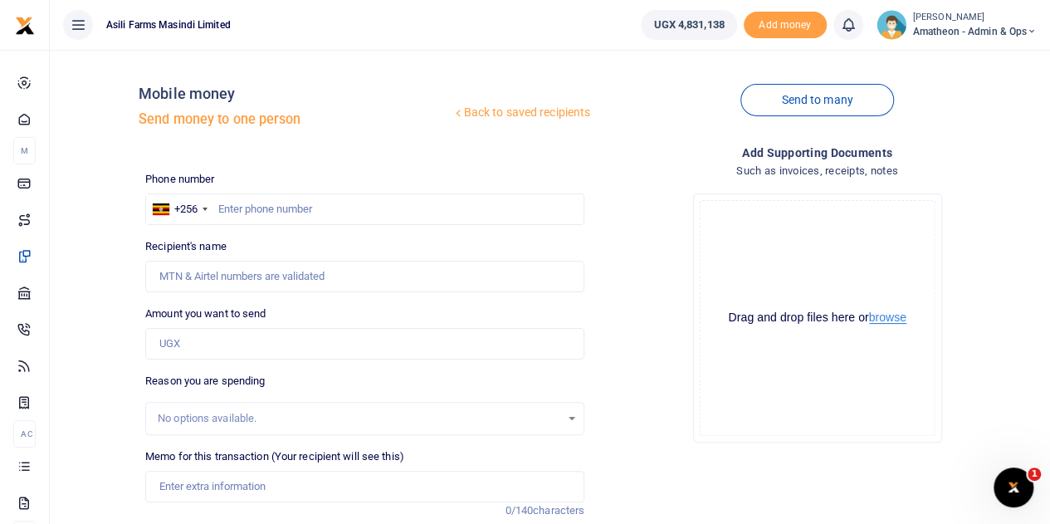
click at [885, 319] on button "browse" at bounding box center [887, 317] width 37 height 12
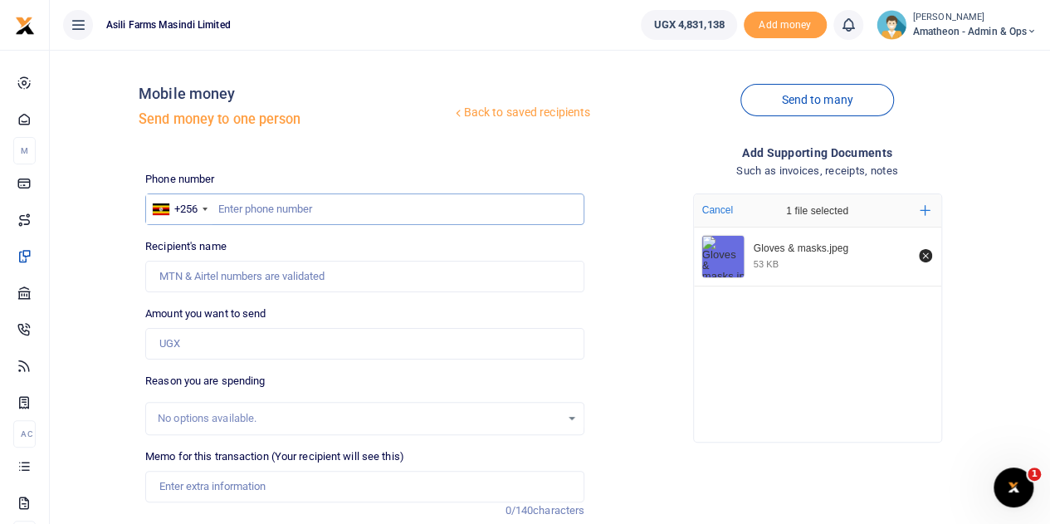
click at [294, 212] on input "text" at bounding box center [364, 209] width 439 height 32
paste input "781369760"
type input "781369760"
type input "Gloria Ngonzi"
click at [215, 351] on input "Amount you want to send" at bounding box center [364, 344] width 439 height 32
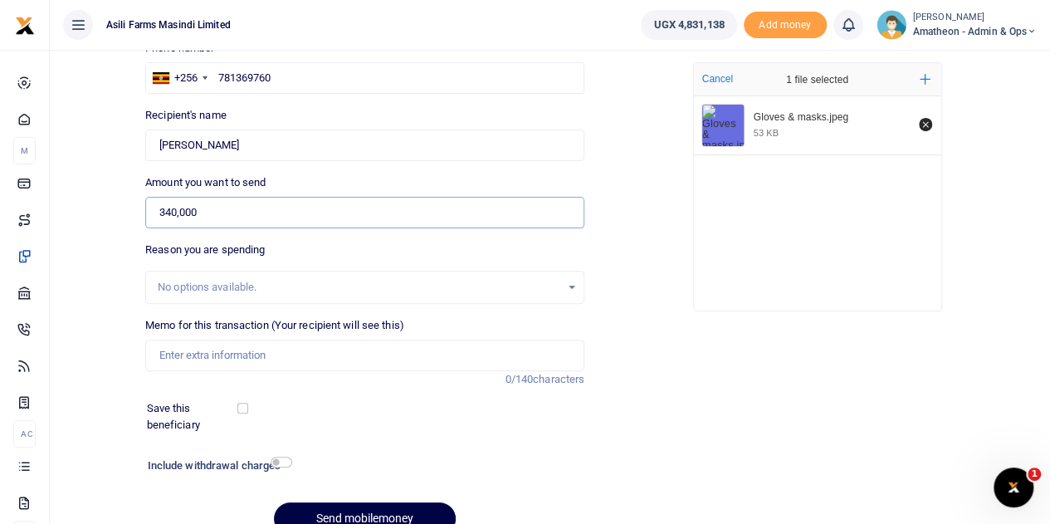
scroll to position [166, 0]
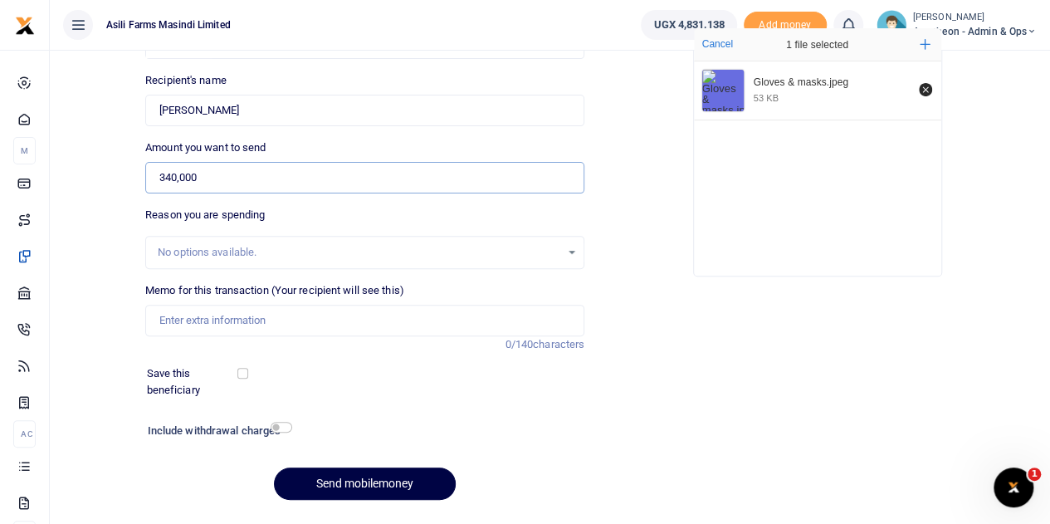
type input "340,000"
click at [214, 319] on input "Memo for this transaction (Your recipient will see this)" at bounding box center [364, 321] width 439 height 32
type input "Amatheon consumables Face masks and Examination gloves"
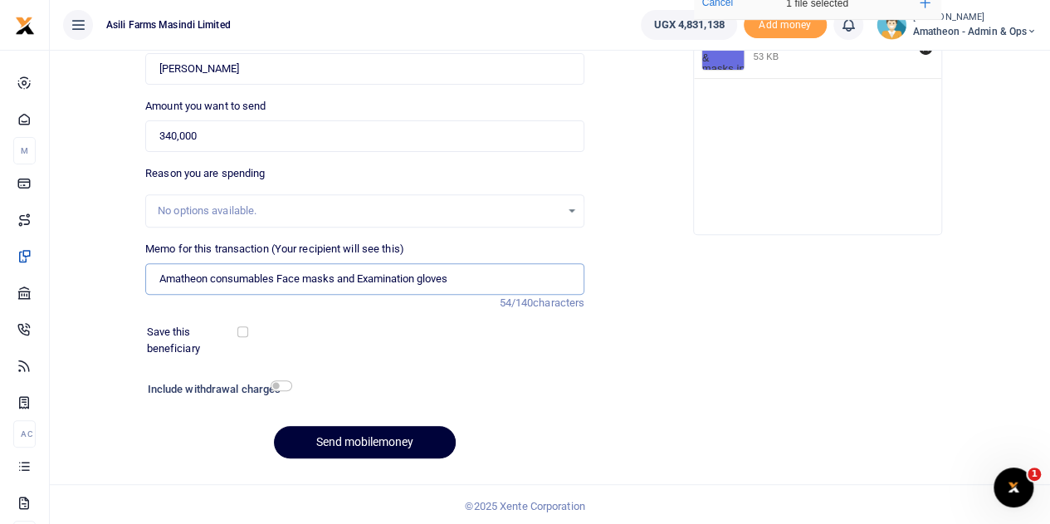
scroll to position [209, 0]
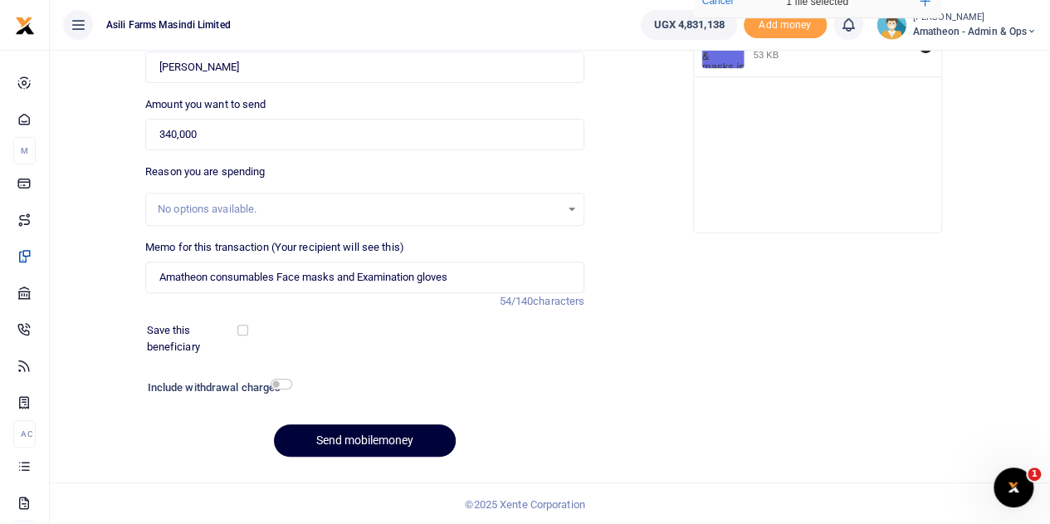
click at [369, 442] on button "Send mobilemoney" at bounding box center [365, 440] width 182 height 32
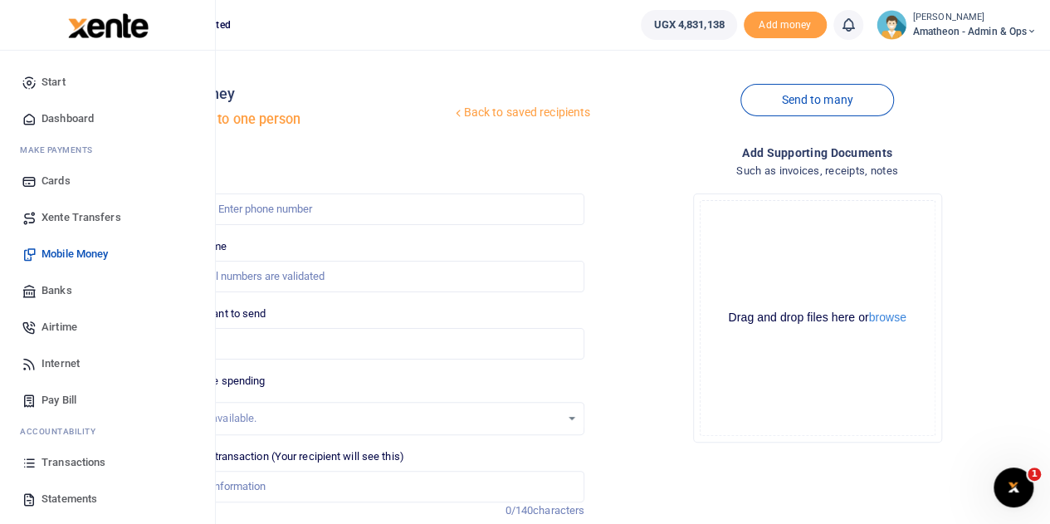
click at [62, 459] on span "Transactions" at bounding box center [73, 462] width 64 height 17
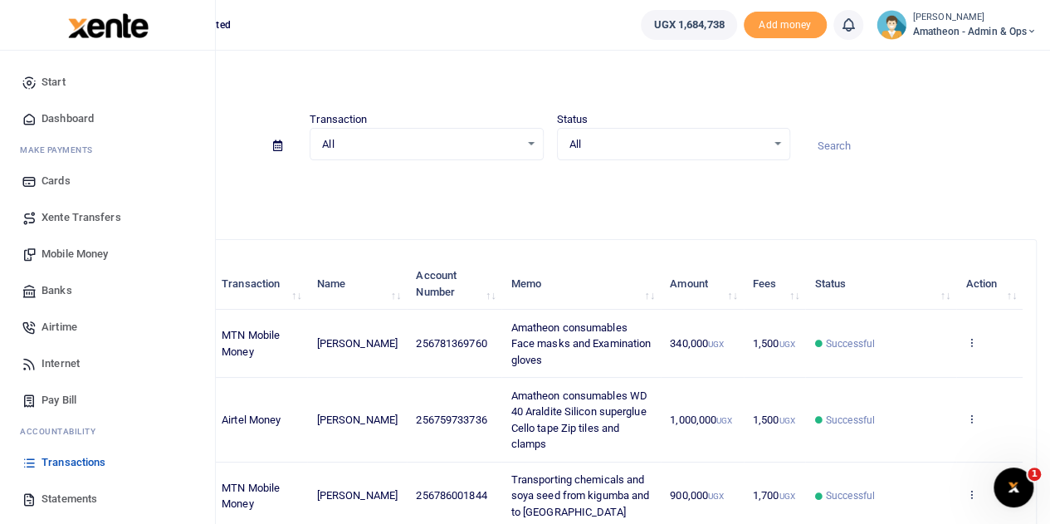
click at [38, 496] on link "Statements" at bounding box center [107, 498] width 188 height 37
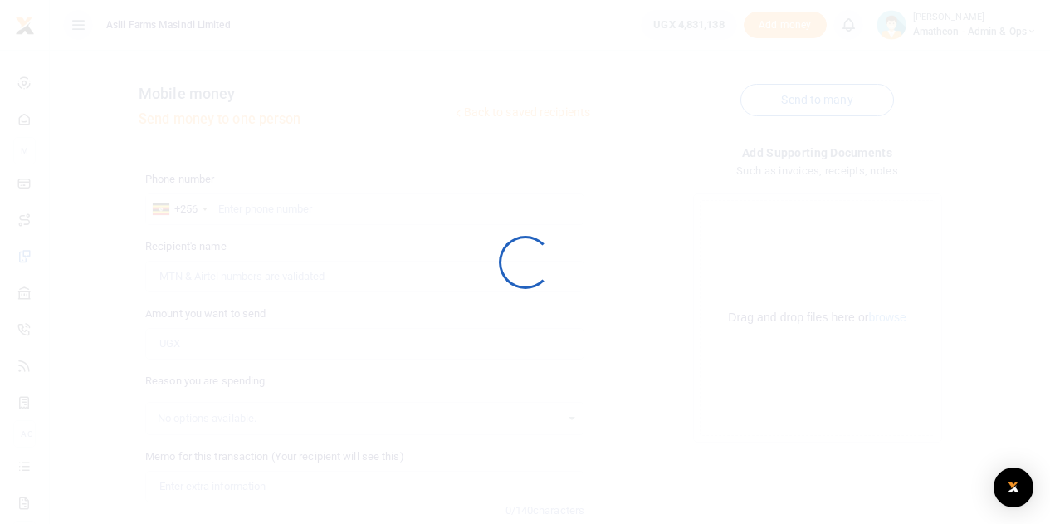
scroll to position [209, 0]
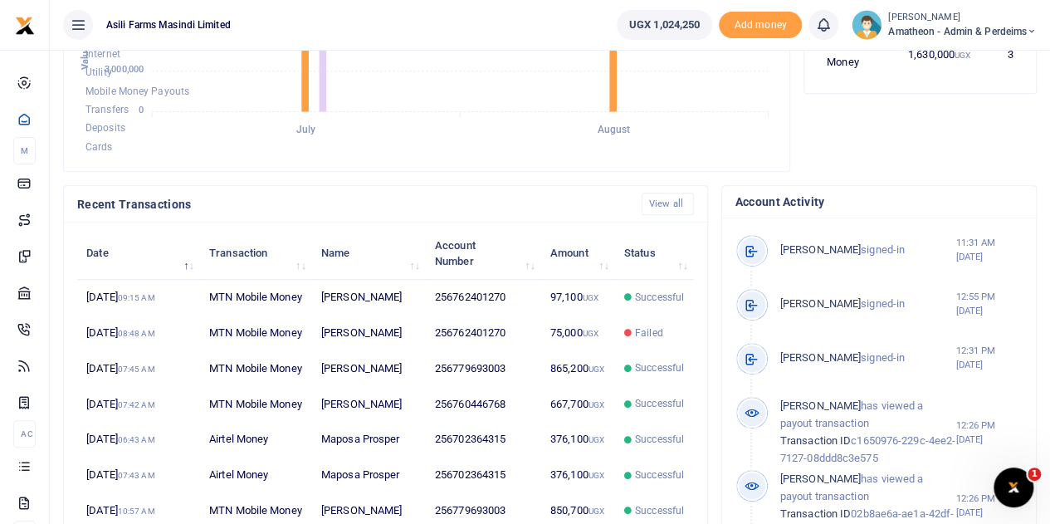
scroll to position [403, 0]
